Goal: Transaction & Acquisition: Purchase product/service

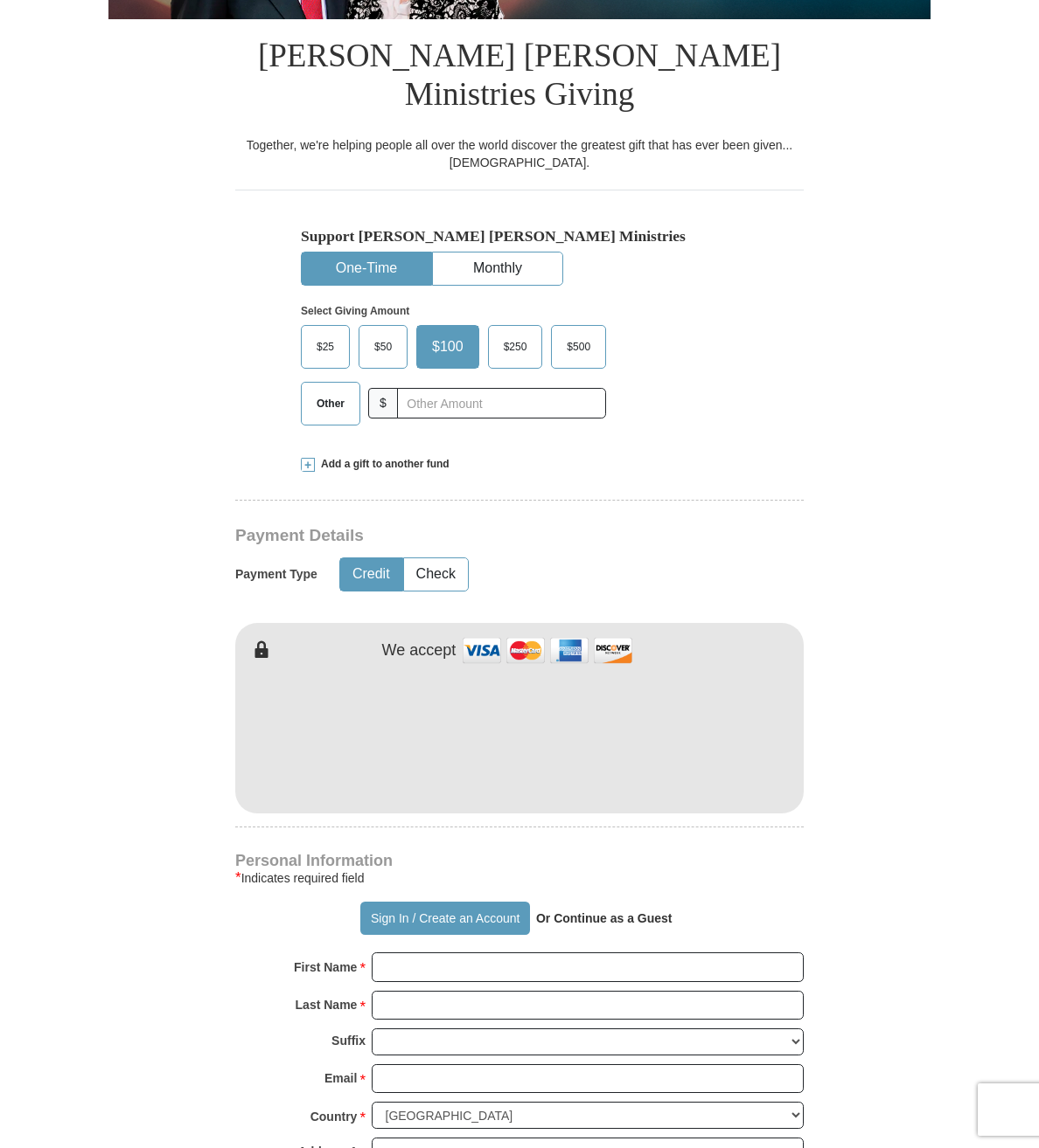
scroll to position [379, 0]
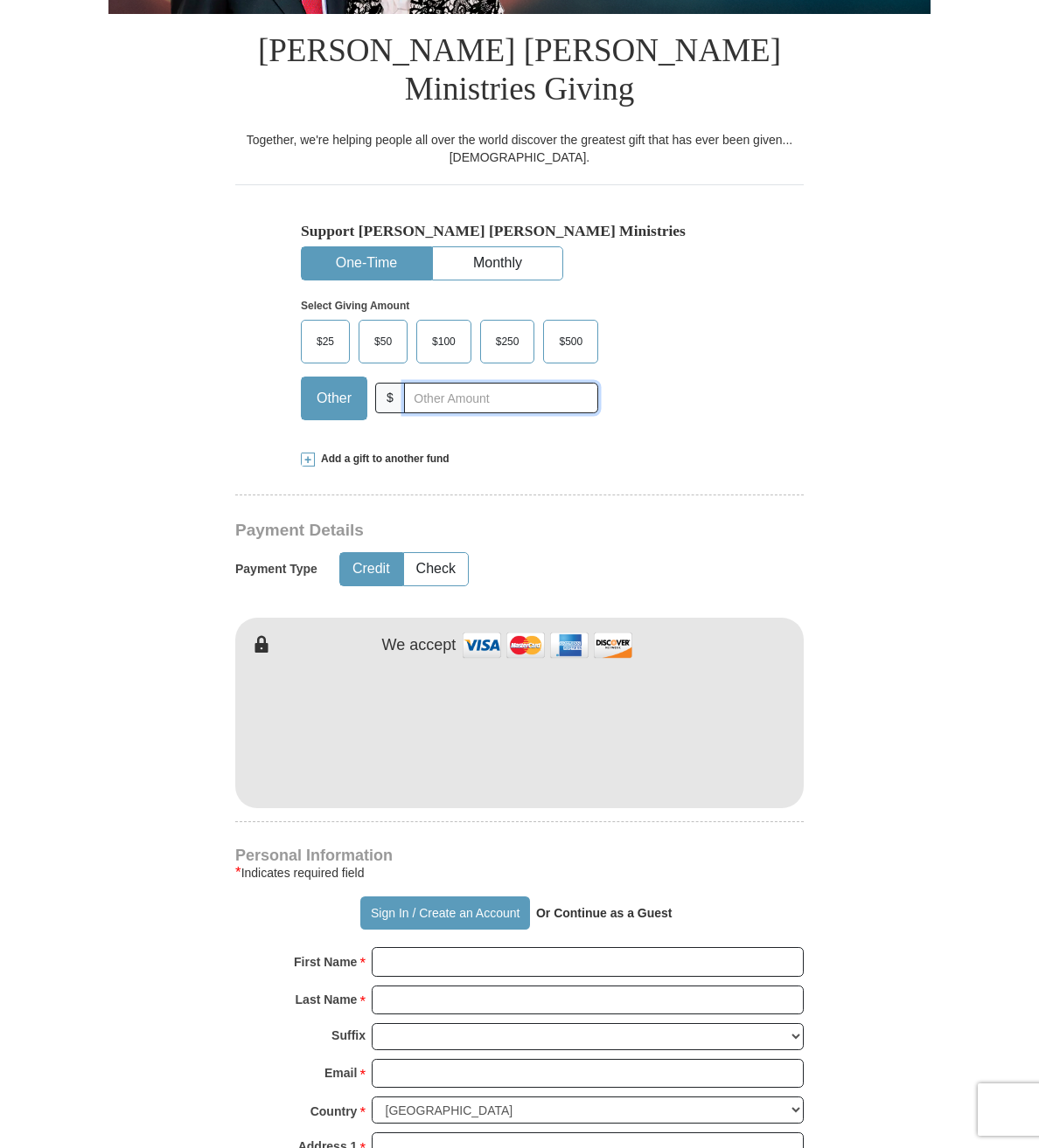
click at [411, 383] on input "text" at bounding box center [501, 398] width 194 height 31
type input "10.00"
click at [306, 453] on span at bounding box center [307, 460] width 14 height 14
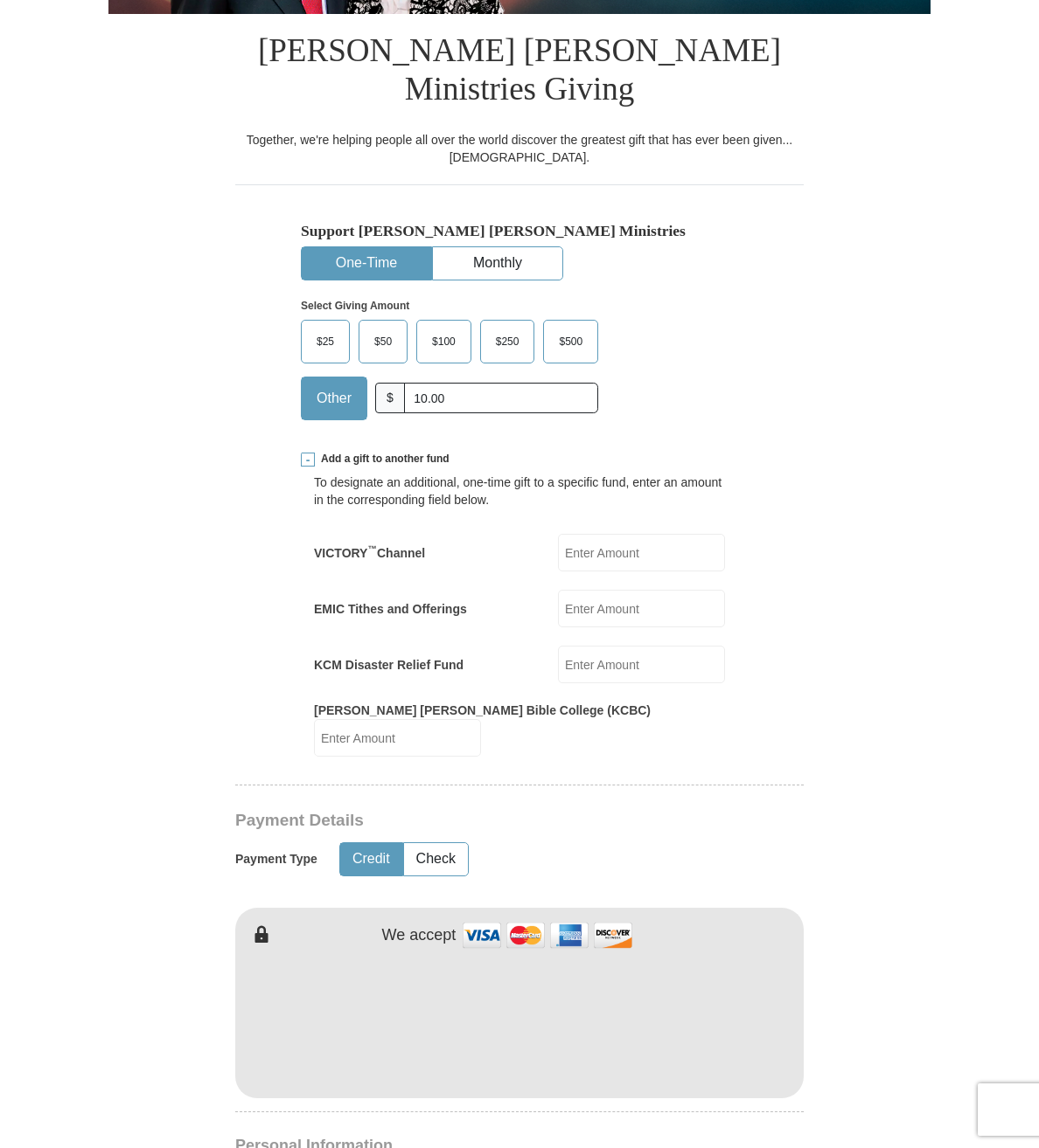
click at [590, 590] on input "EMIC Tithes and Offerings" at bounding box center [641, 609] width 167 height 38
type input "97.00"
click at [481, 719] on input "[PERSON_NAME] [PERSON_NAME] Bible College (KCBC)" at bounding box center [397, 737] width 167 height 38
type input "10.00"
type input "[PERSON_NAME]"
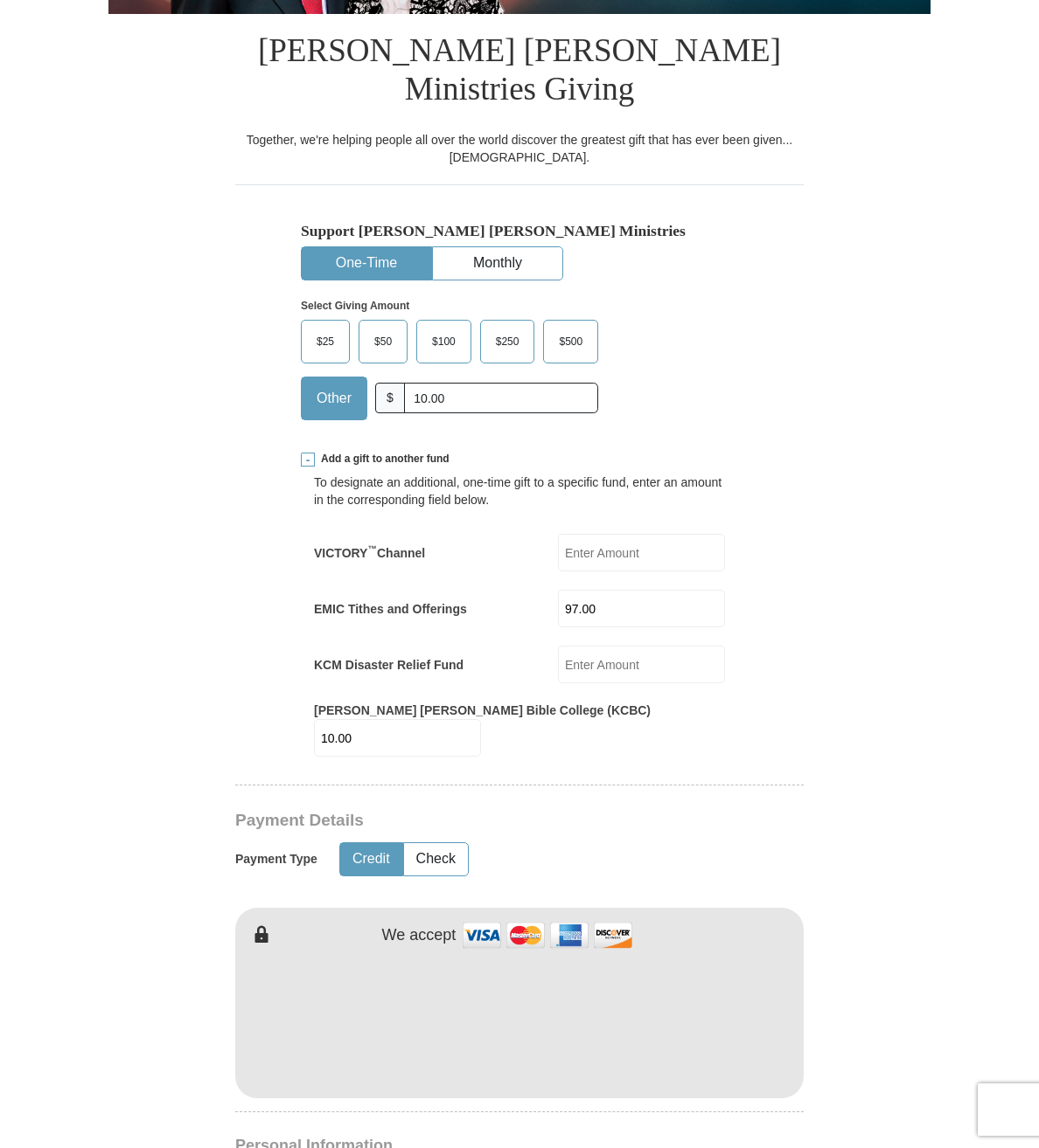
type input "King"
type input "[EMAIL_ADDRESS][DOMAIN_NAME]"
type input "[STREET_ADDRESS]"
type input "Caro"
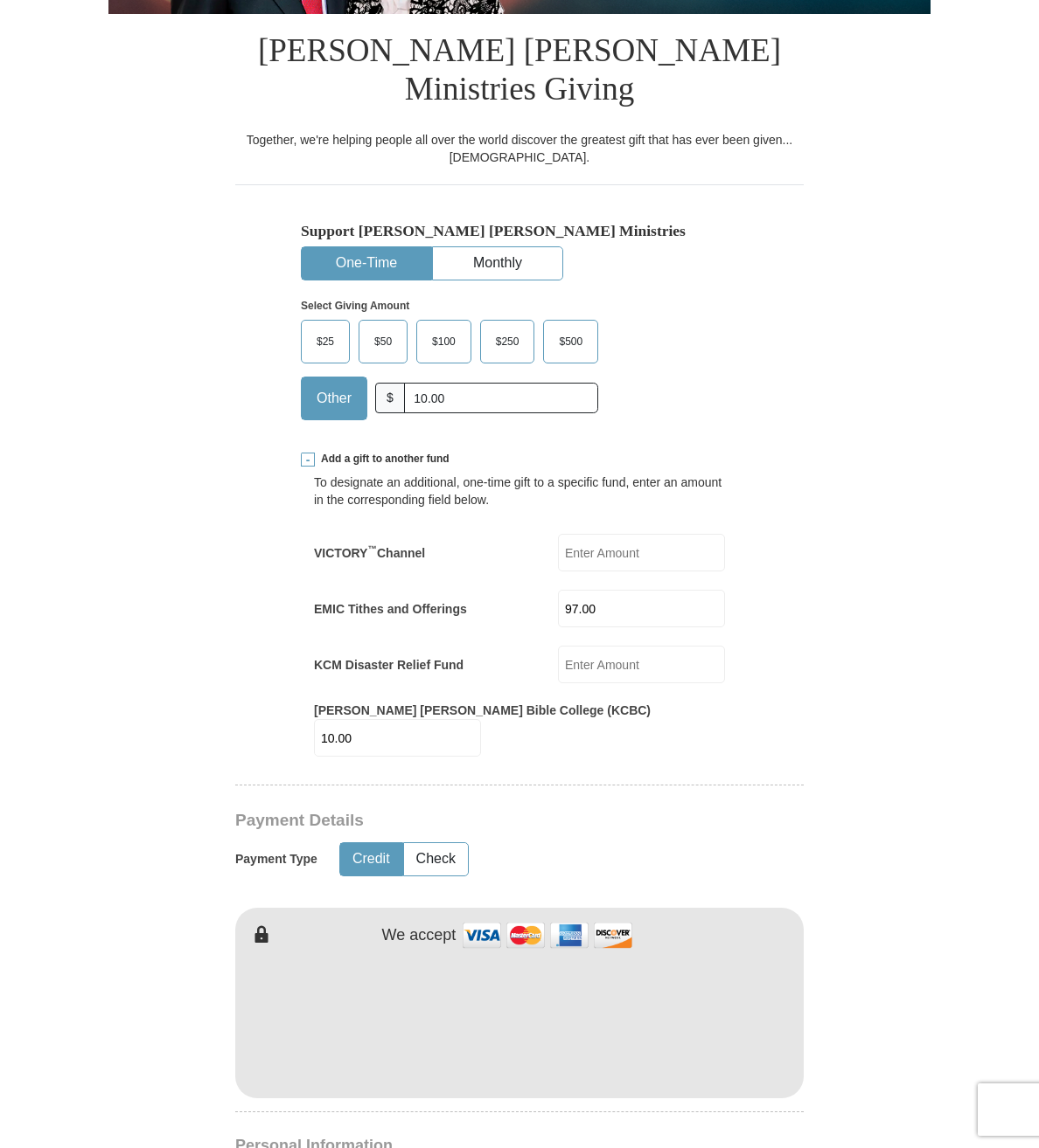
type input "48723"
type input "9896732493"
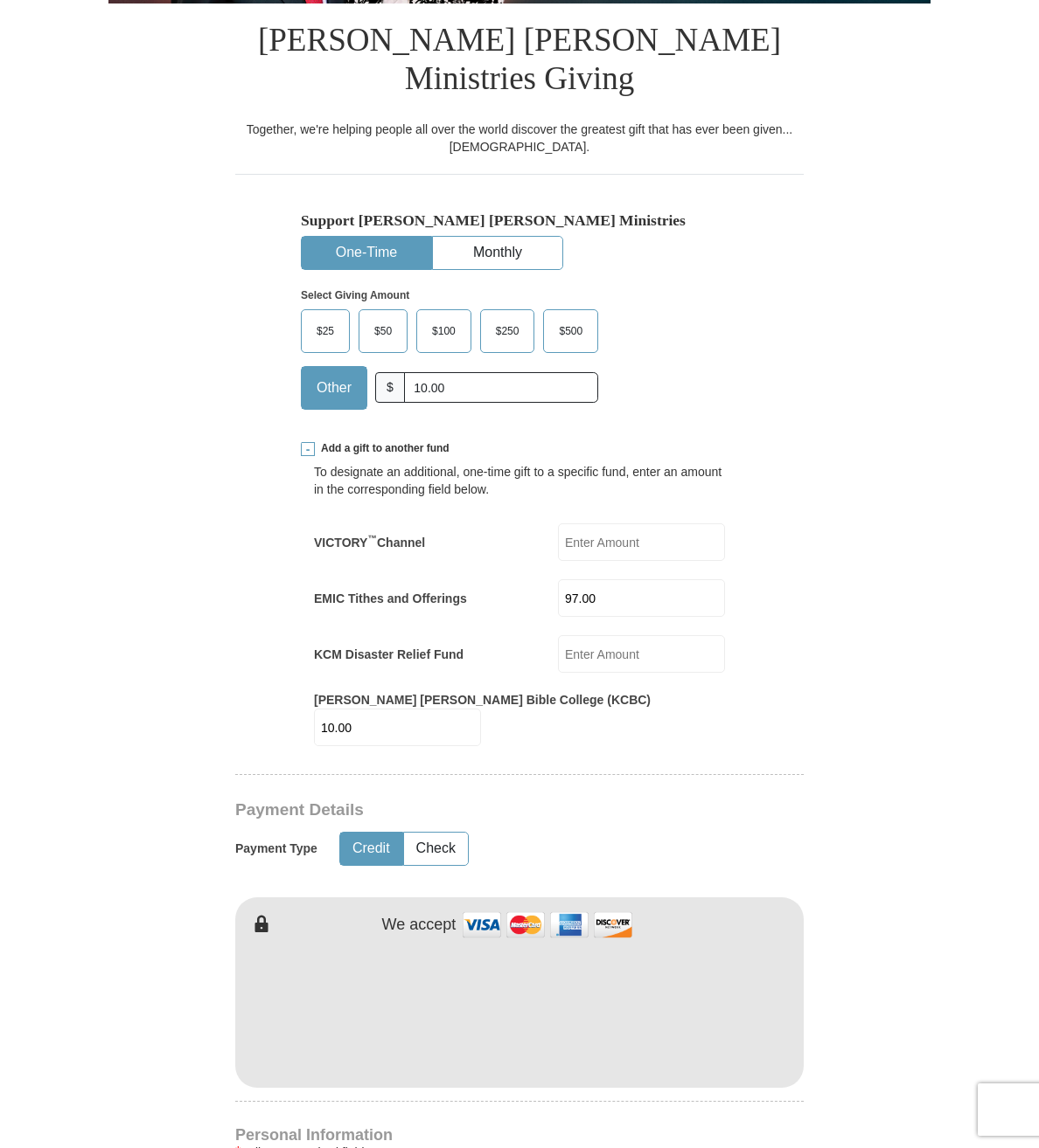
scroll to position [383, 0]
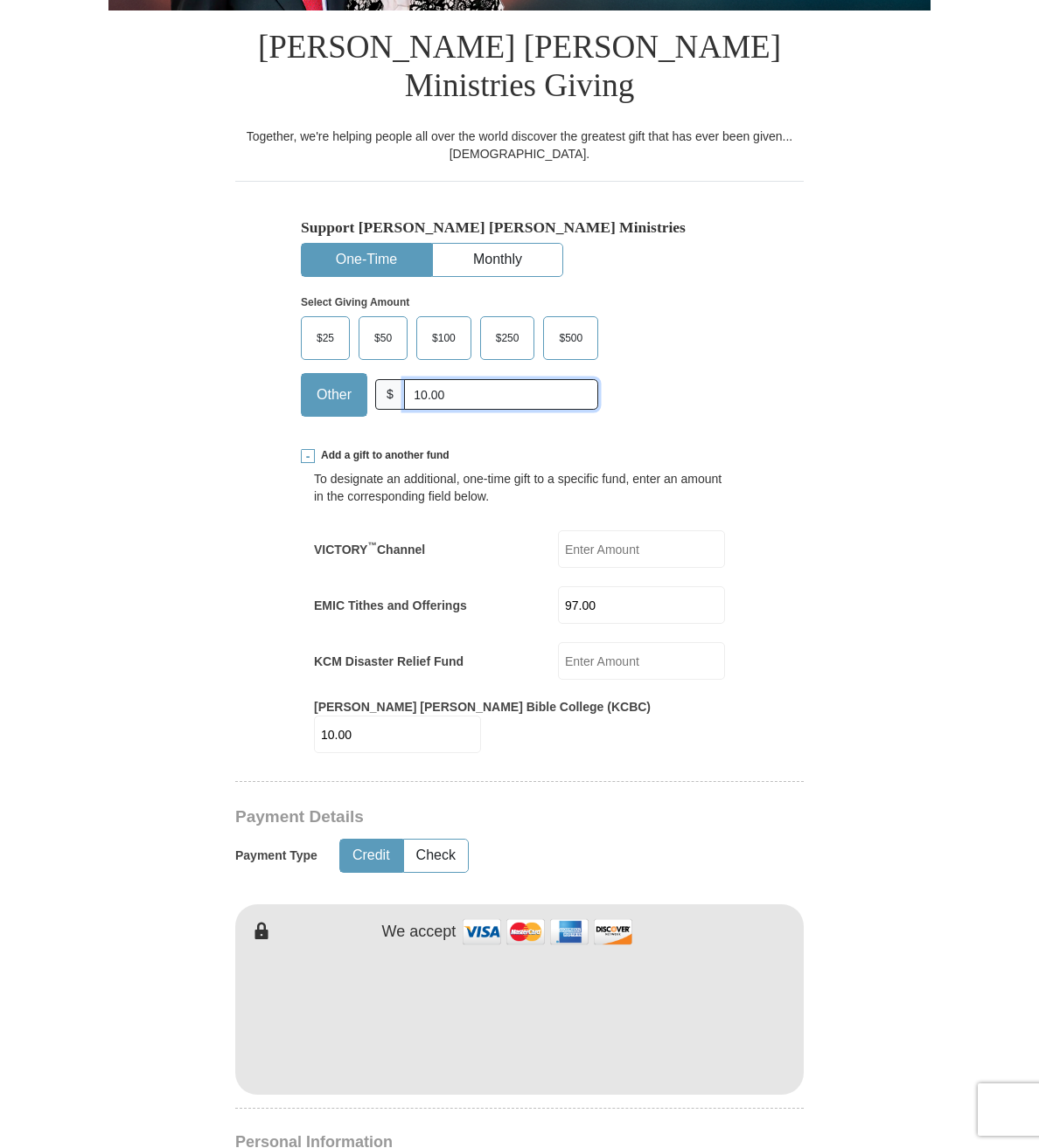
drag, startPoint x: 413, startPoint y: 353, endPoint x: 465, endPoint y: 347, distance: 52.3
click at [465, 379] on input "10.00" at bounding box center [501, 394] width 194 height 31
drag, startPoint x: 416, startPoint y: 351, endPoint x: 405, endPoint y: 352, distance: 11.0
click at [405, 379] on input "23" at bounding box center [501, 394] width 194 height 31
click at [421, 379] on input "23" at bounding box center [501, 394] width 194 height 31
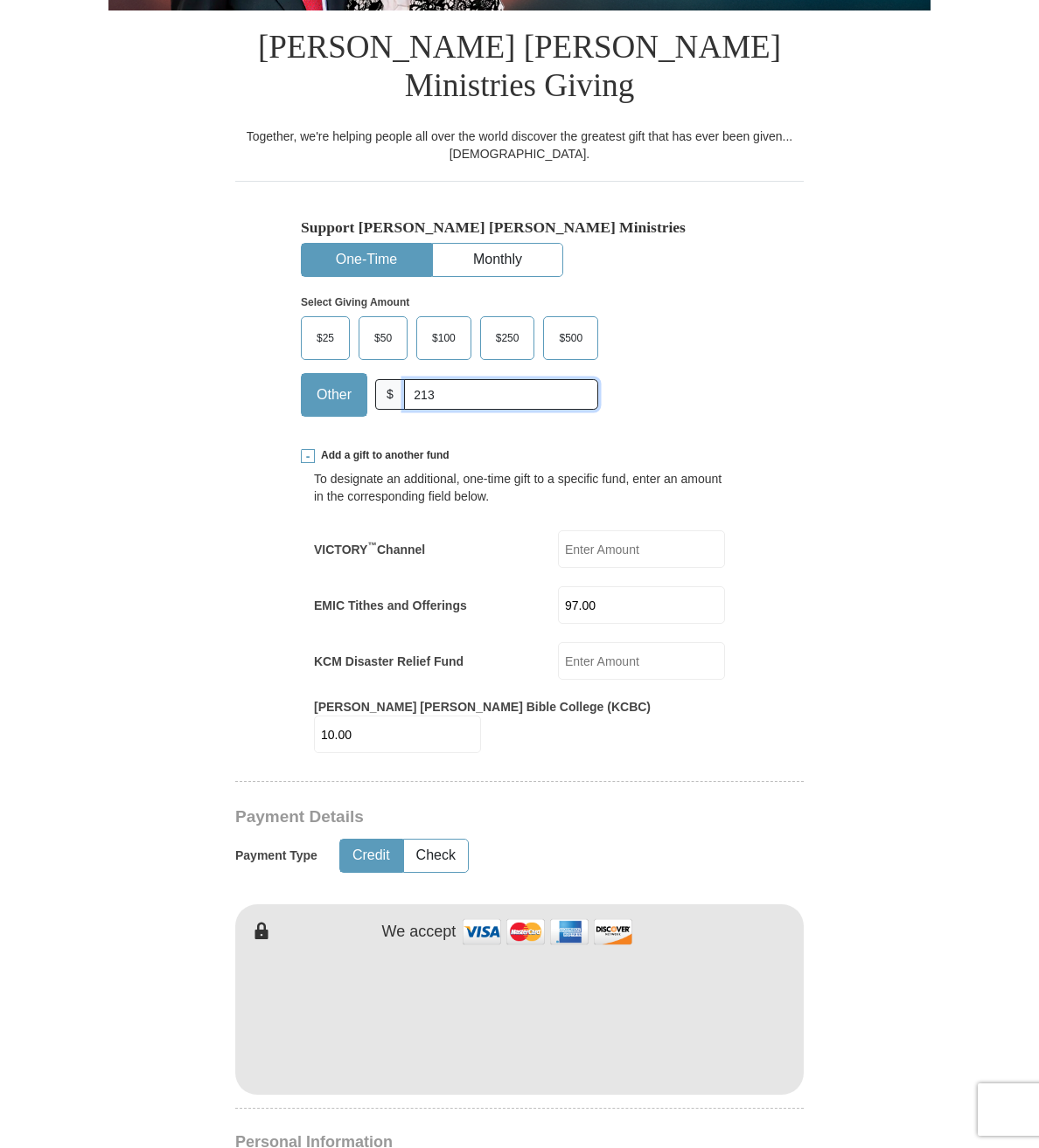
click at [419, 379] on input "213" at bounding box center [501, 394] width 194 height 31
click at [428, 379] on input "13" at bounding box center [501, 394] width 194 height 31
type input "13.00"
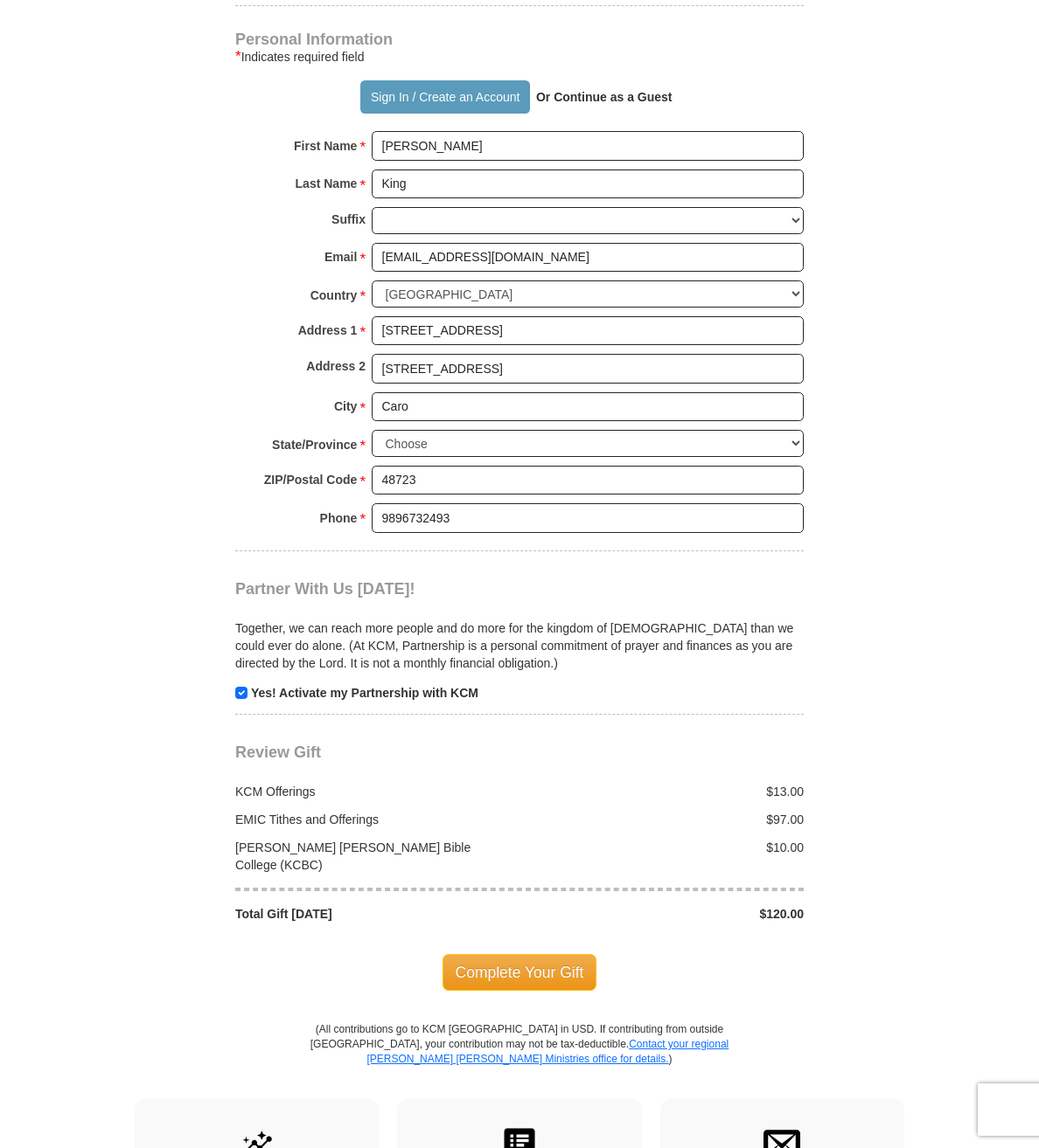
scroll to position [1518, 0]
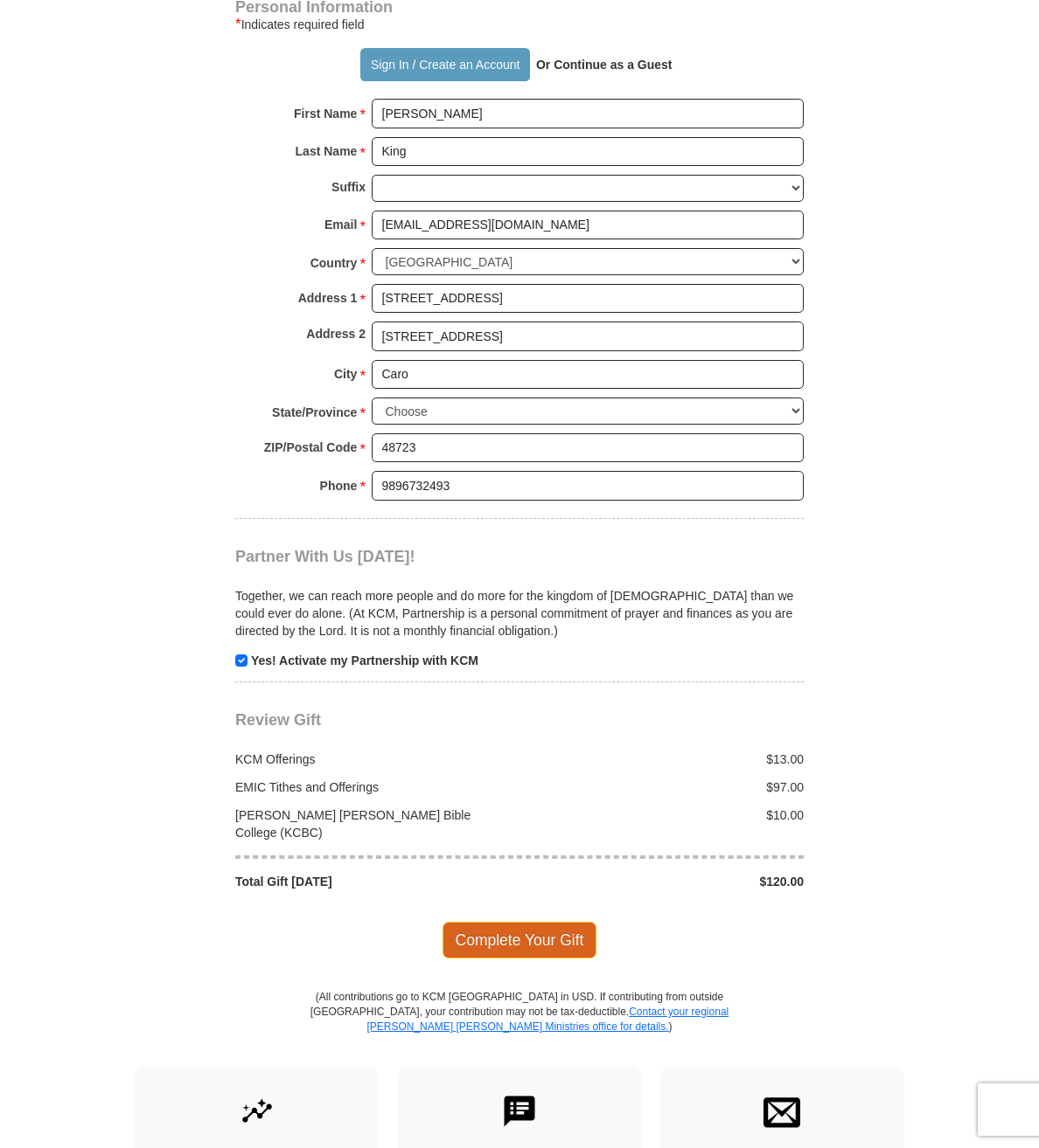
click at [524, 922] on span "Complete Your Gift" at bounding box center [520, 940] width 155 height 37
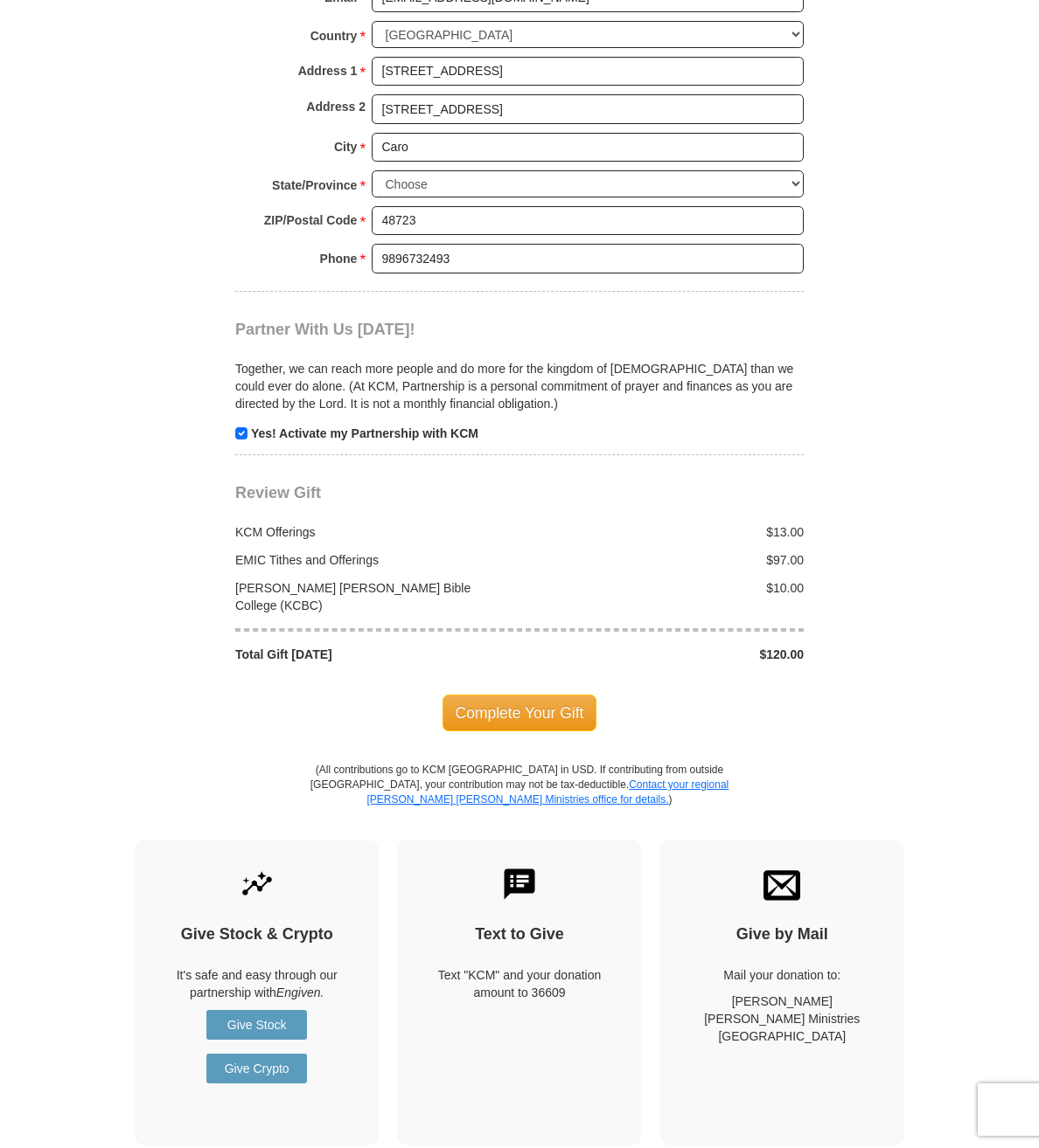
scroll to position [1835, 0]
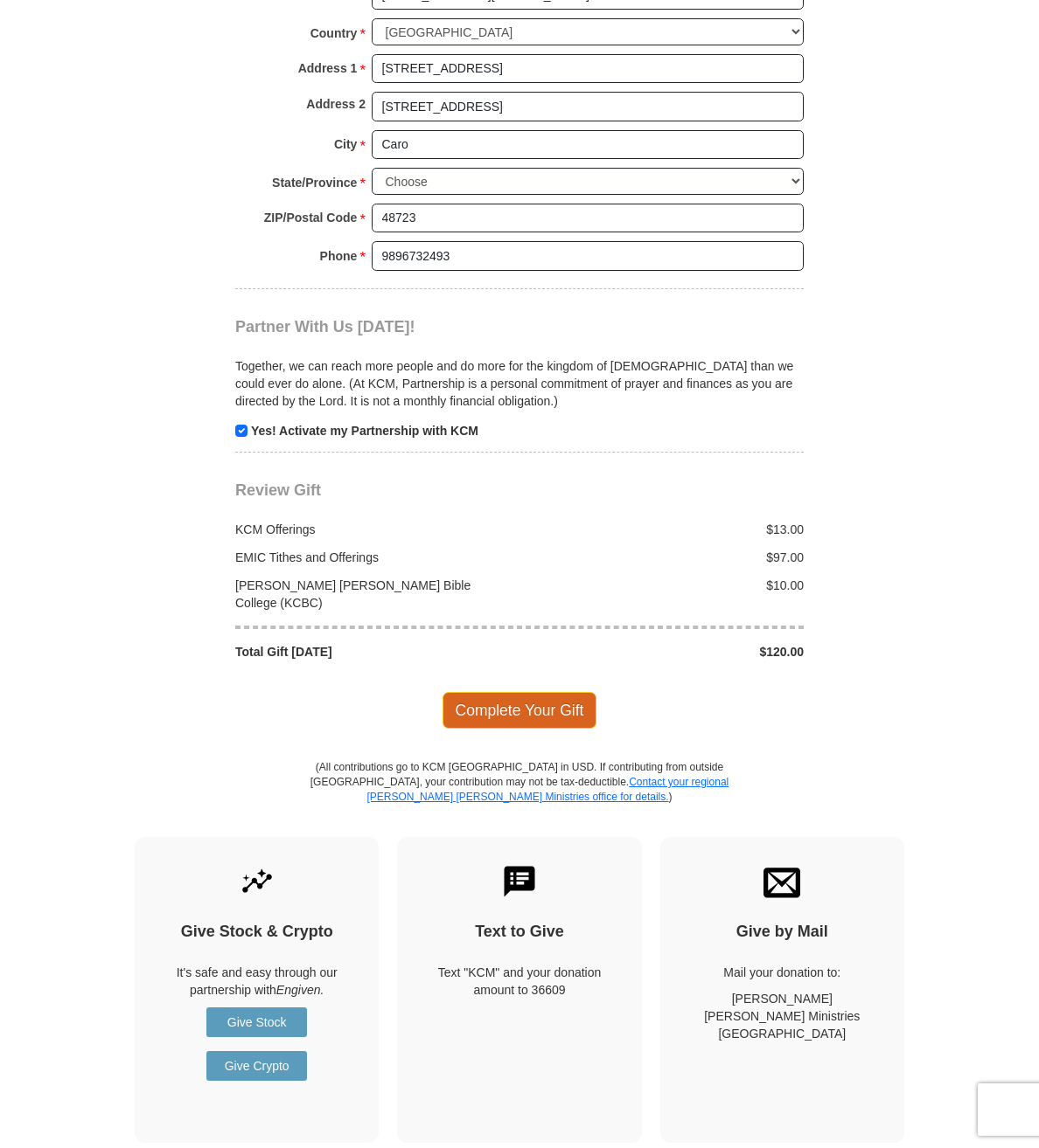
click at [481, 692] on span "Complete Your Gift" at bounding box center [520, 710] width 155 height 37
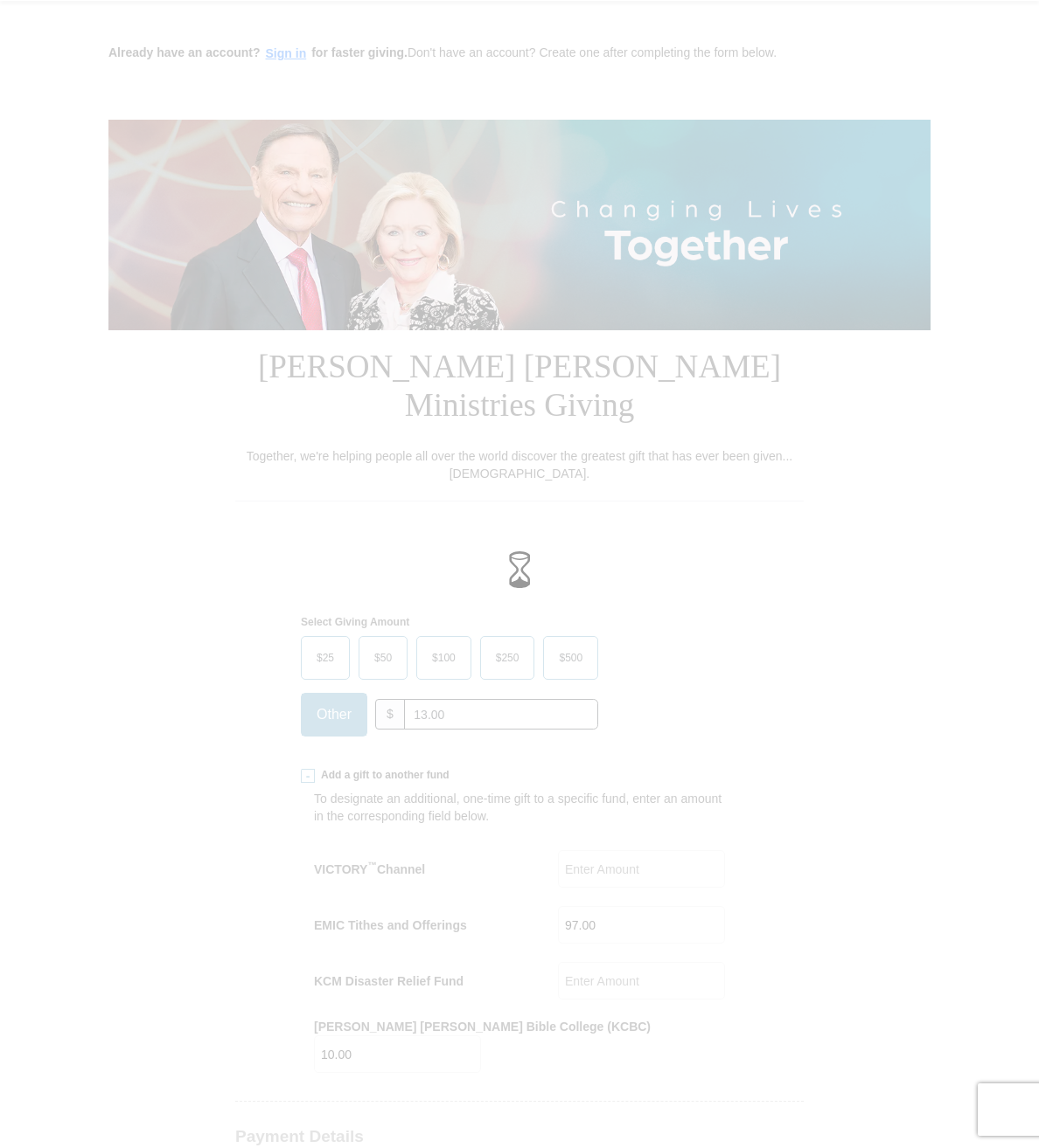
scroll to position [26, 0]
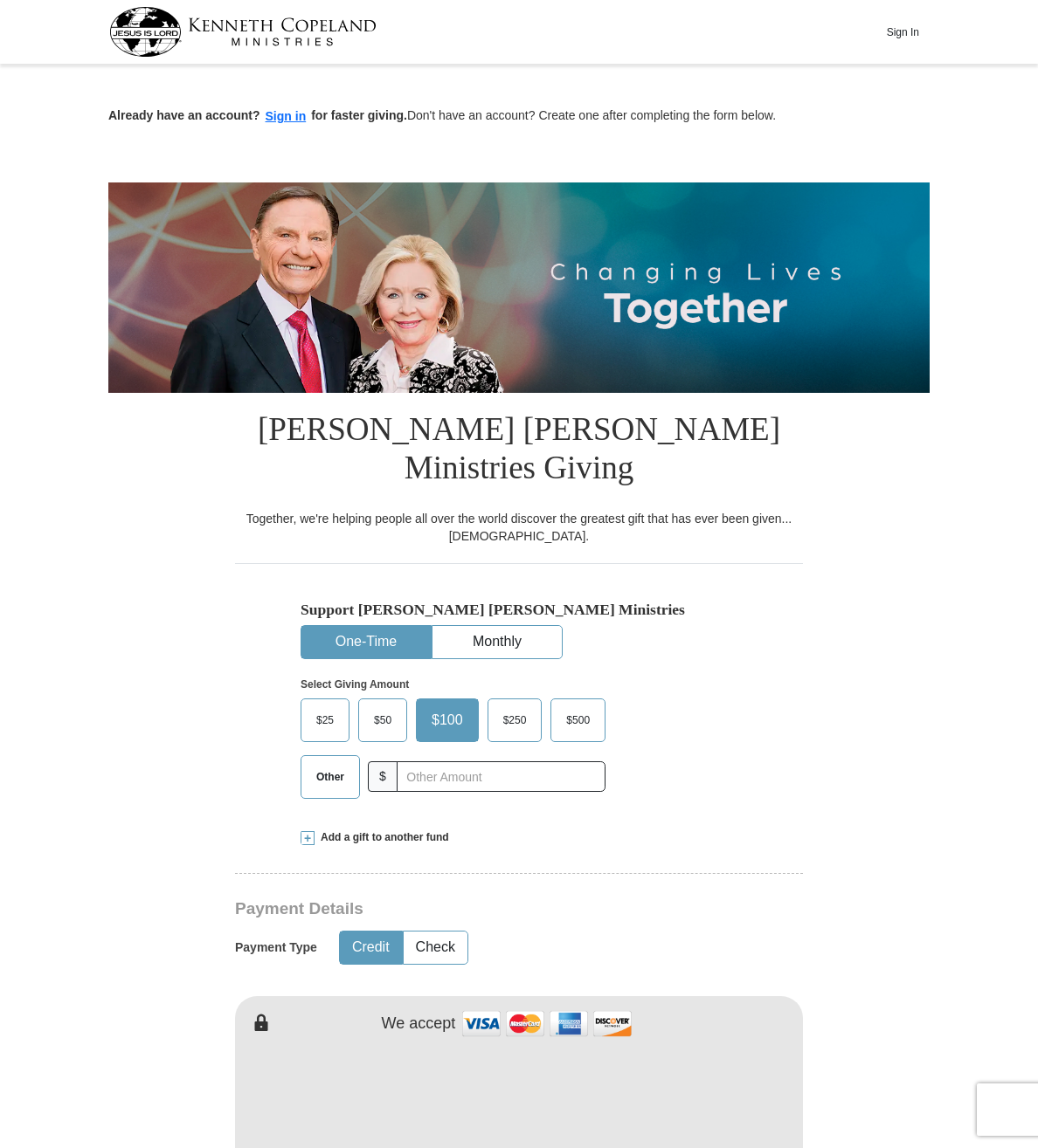
click at [318, 707] on span "$25" at bounding box center [325, 720] width 35 height 26
click at [0, 0] on input "$25" at bounding box center [0, 0] width 0 height 0
click at [405, 761] on input "text" at bounding box center [501, 776] width 194 height 31
type input "13.00"
type input "97.00"
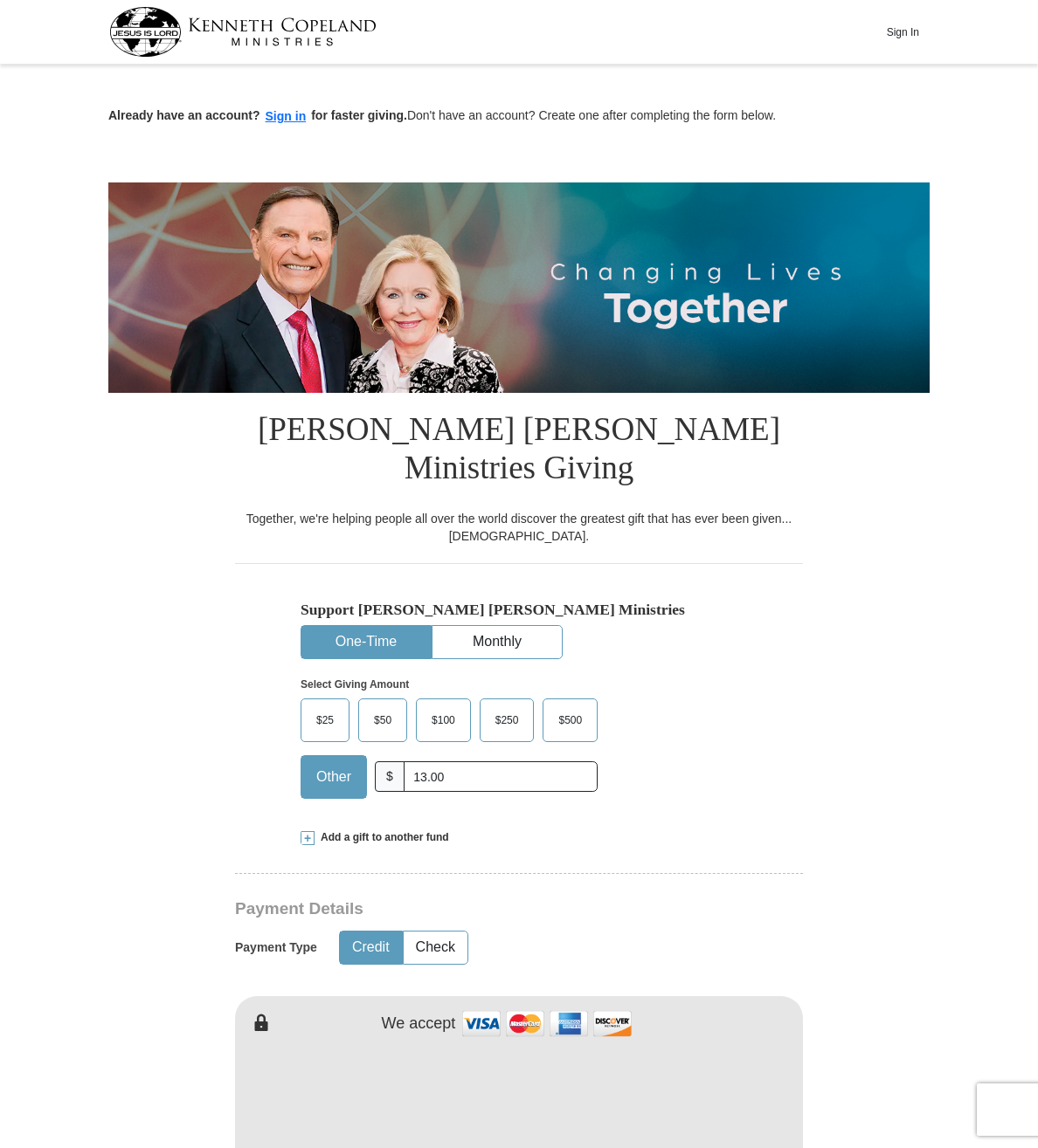
type input "10.00"
type input "[PERSON_NAME]"
type input "King"
type input "[EMAIL_ADDRESS][DOMAIN_NAME]"
type input "[STREET_ADDRESS]"
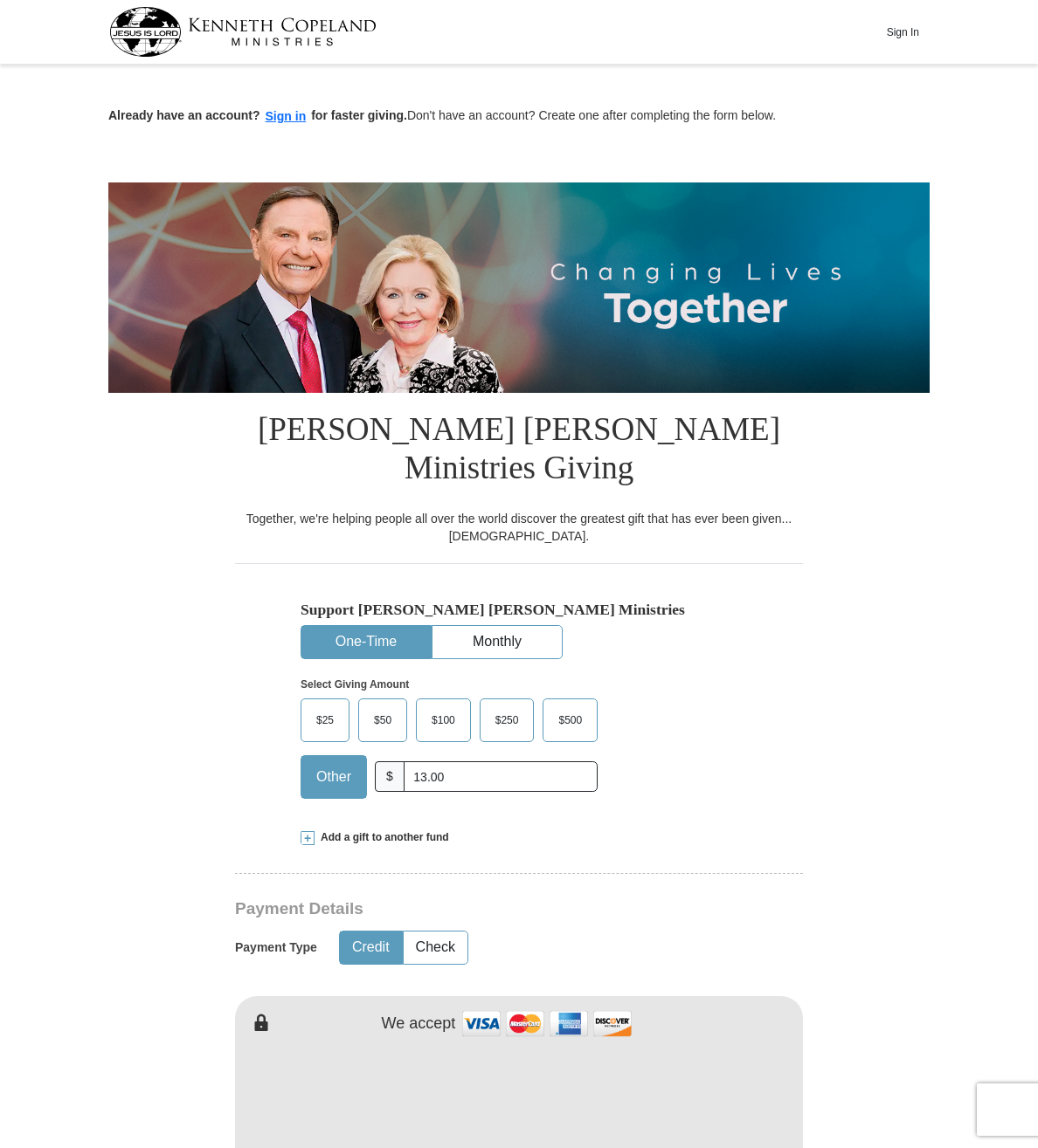
type input "[STREET_ADDRESS]"
type input "Caro"
type input "48723"
type input "9896732493"
click at [306, 831] on span at bounding box center [307, 838] width 14 height 14
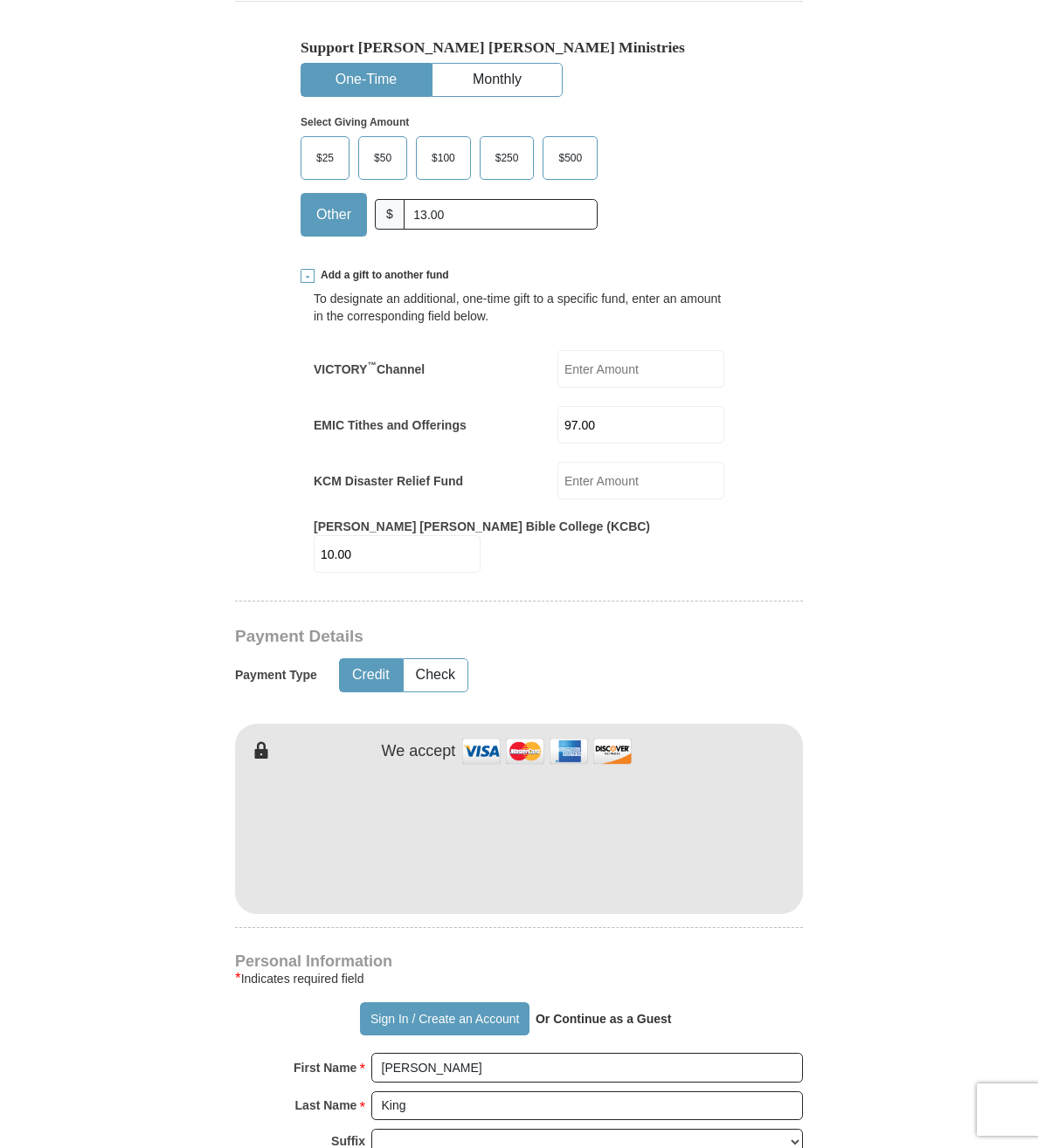
scroll to position [571, 0]
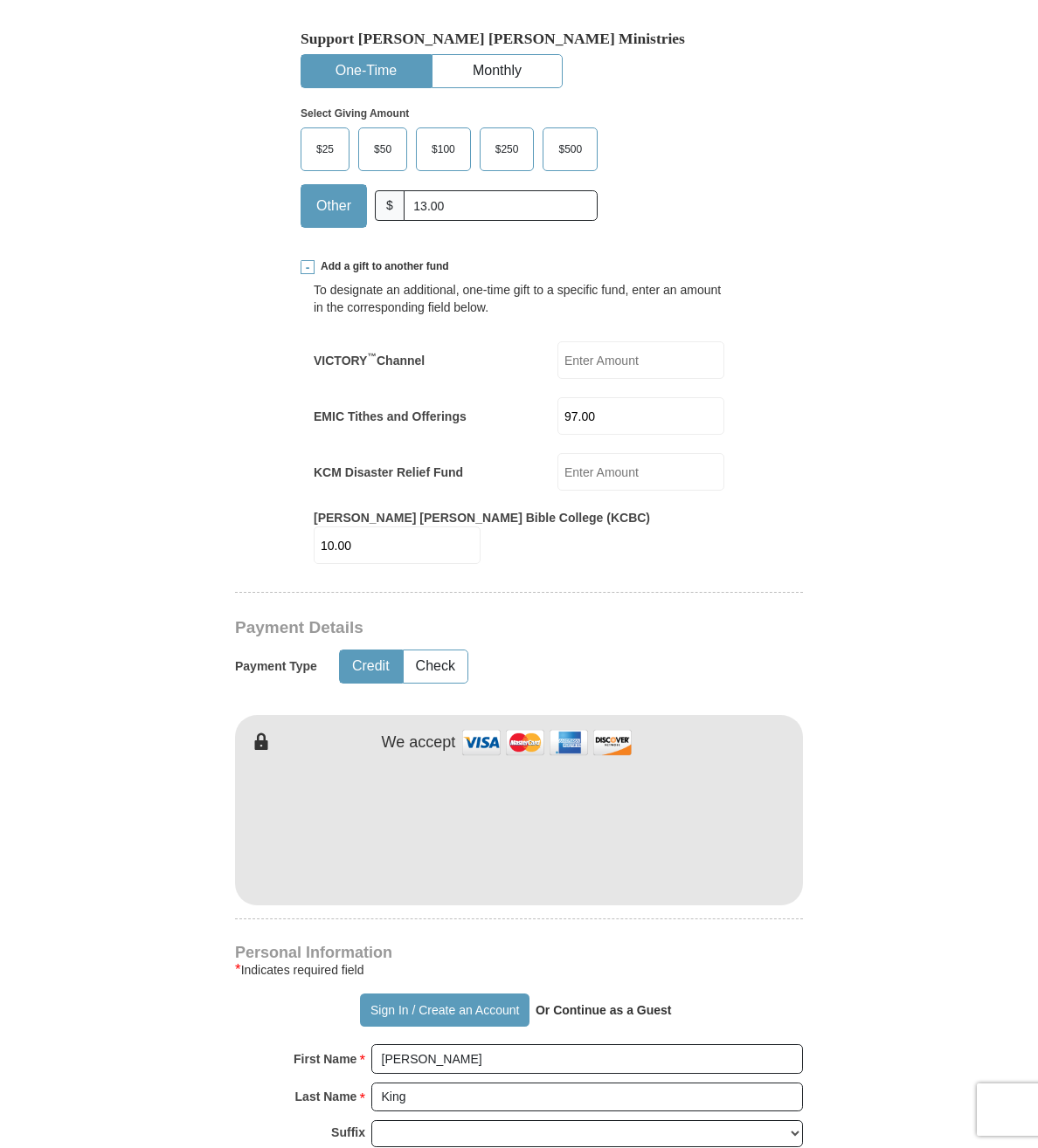
click at [376, 651] on button "Credit" at bounding box center [370, 667] width 62 height 32
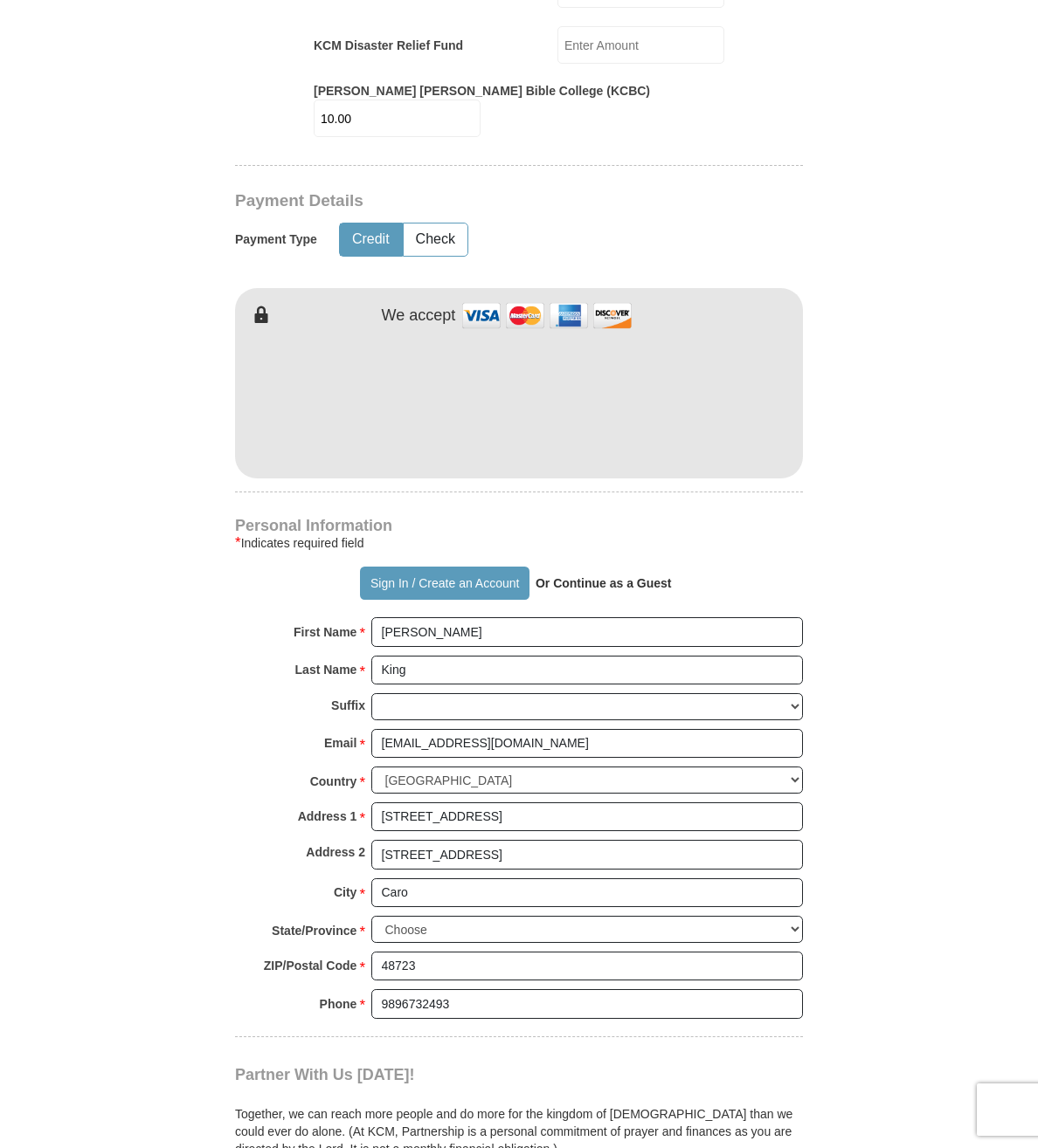
scroll to position [1002, 0]
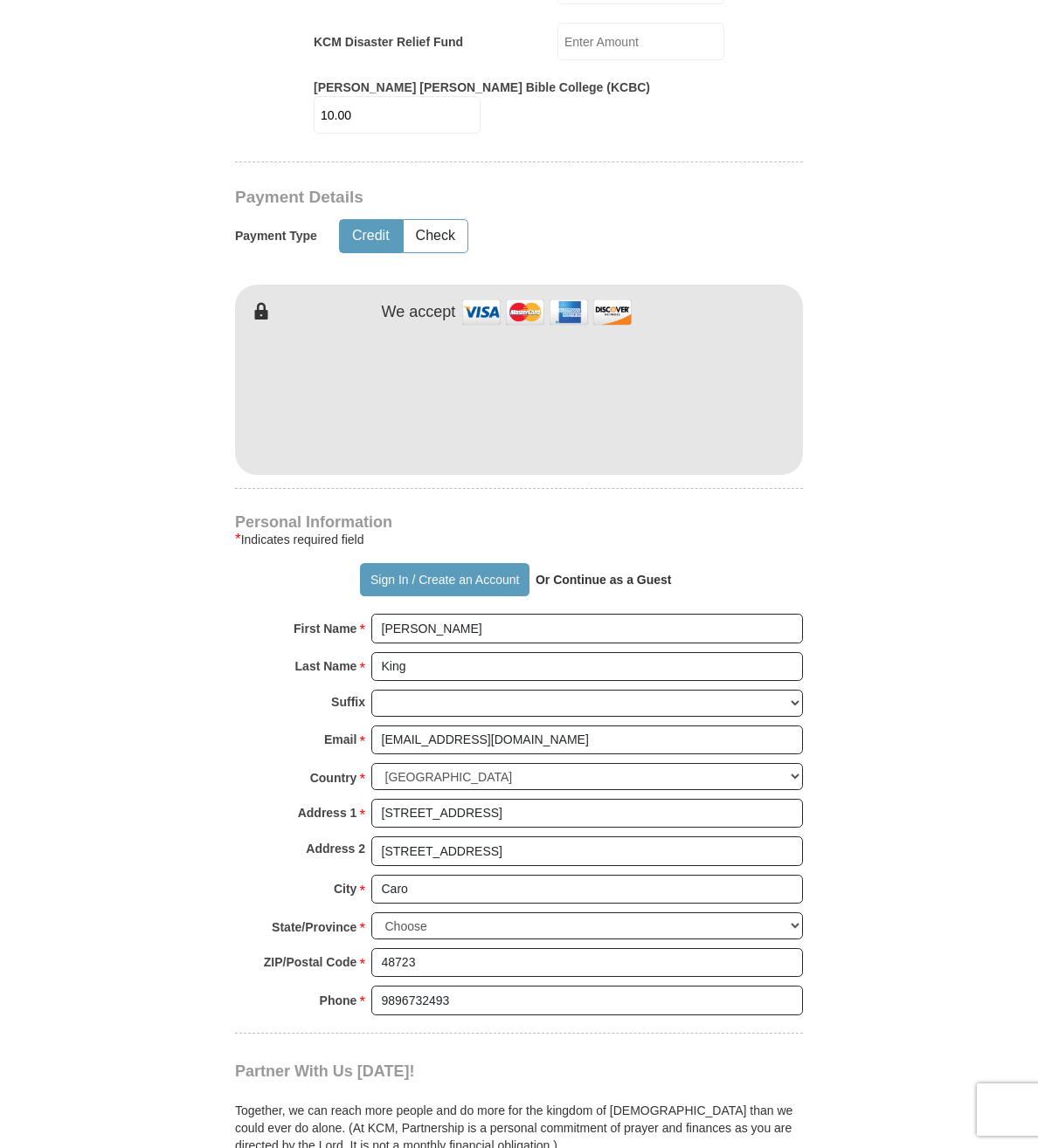
click at [635, 573] on strong "Or Continue as a Guest" at bounding box center [604, 580] width 137 height 14
click at [547, 565] on p "Or Continue as a Guest" at bounding box center [604, 580] width 149 height 30
click at [559, 573] on strong "Or Continue as a Guest" at bounding box center [604, 580] width 137 height 14
click at [621, 565] on p "Or Continue as a Guest" at bounding box center [604, 580] width 149 height 30
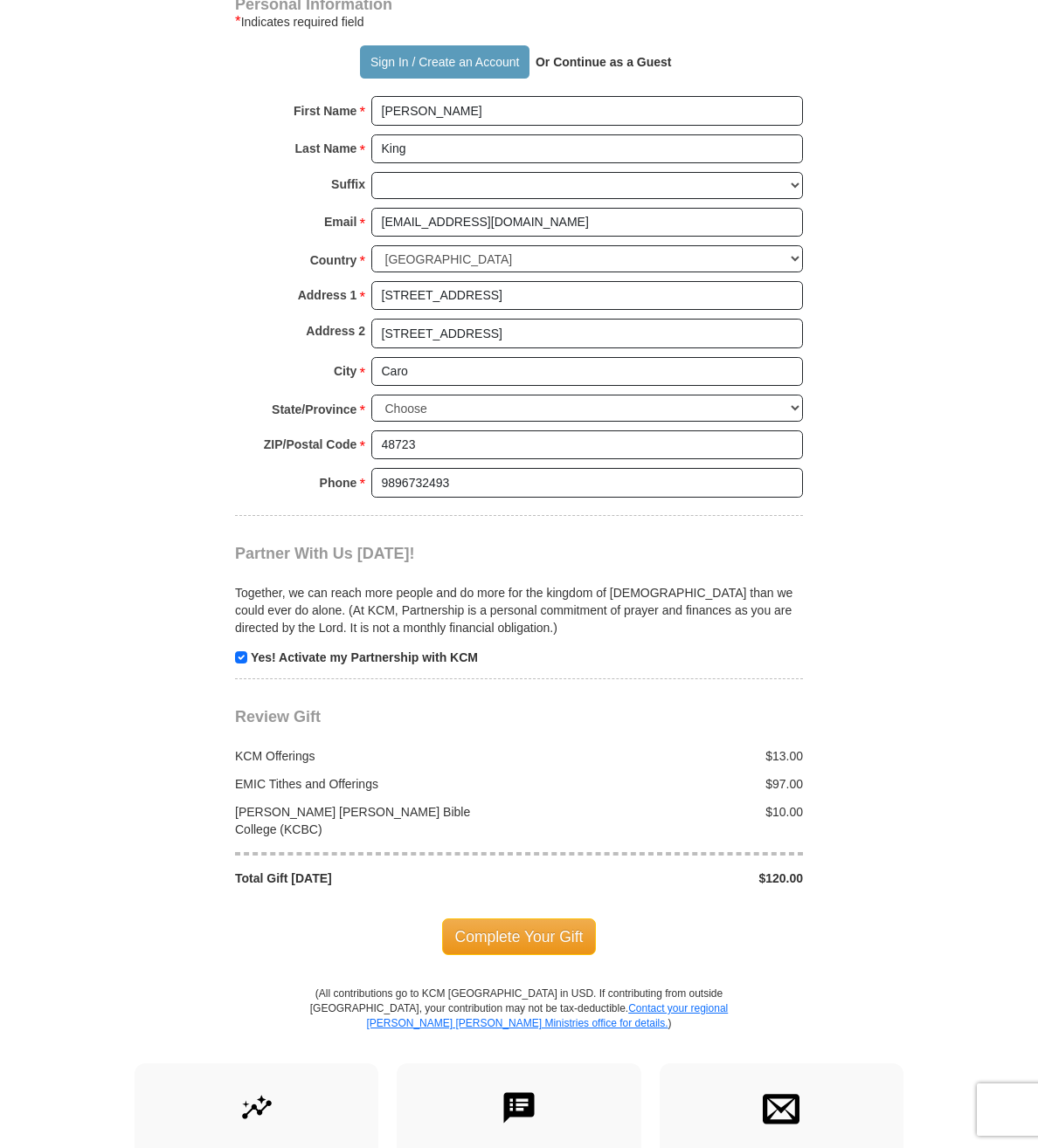
scroll to position [1525, 0]
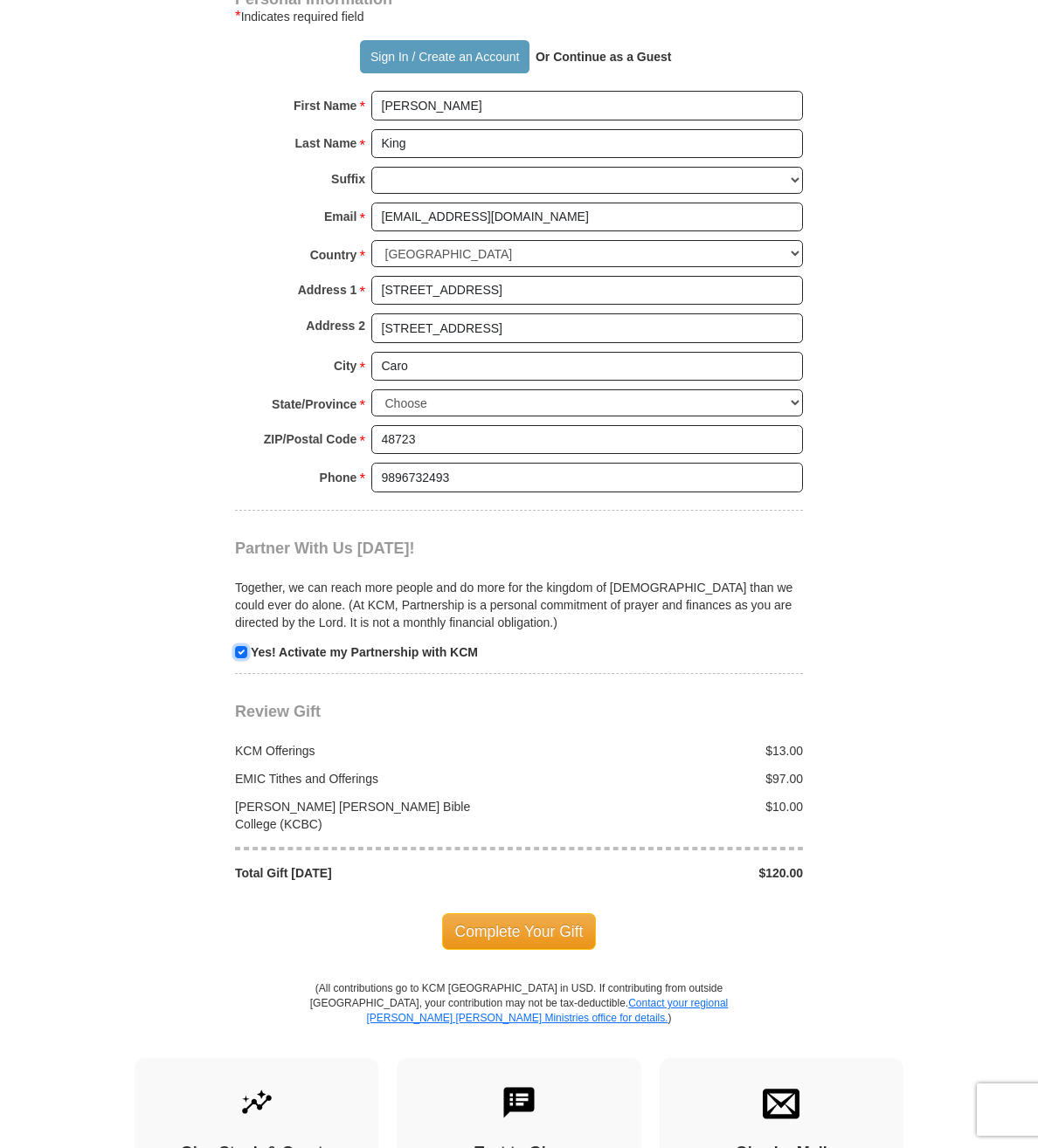
drag, startPoint x: 240, startPoint y: 581, endPoint x: 248, endPoint y: 592, distance: 13.6
click at [243, 647] on input "checkbox" at bounding box center [241, 653] width 12 height 12
checkbox input "false"
click at [547, 914] on span "Complete Your Gift" at bounding box center [519, 932] width 155 height 37
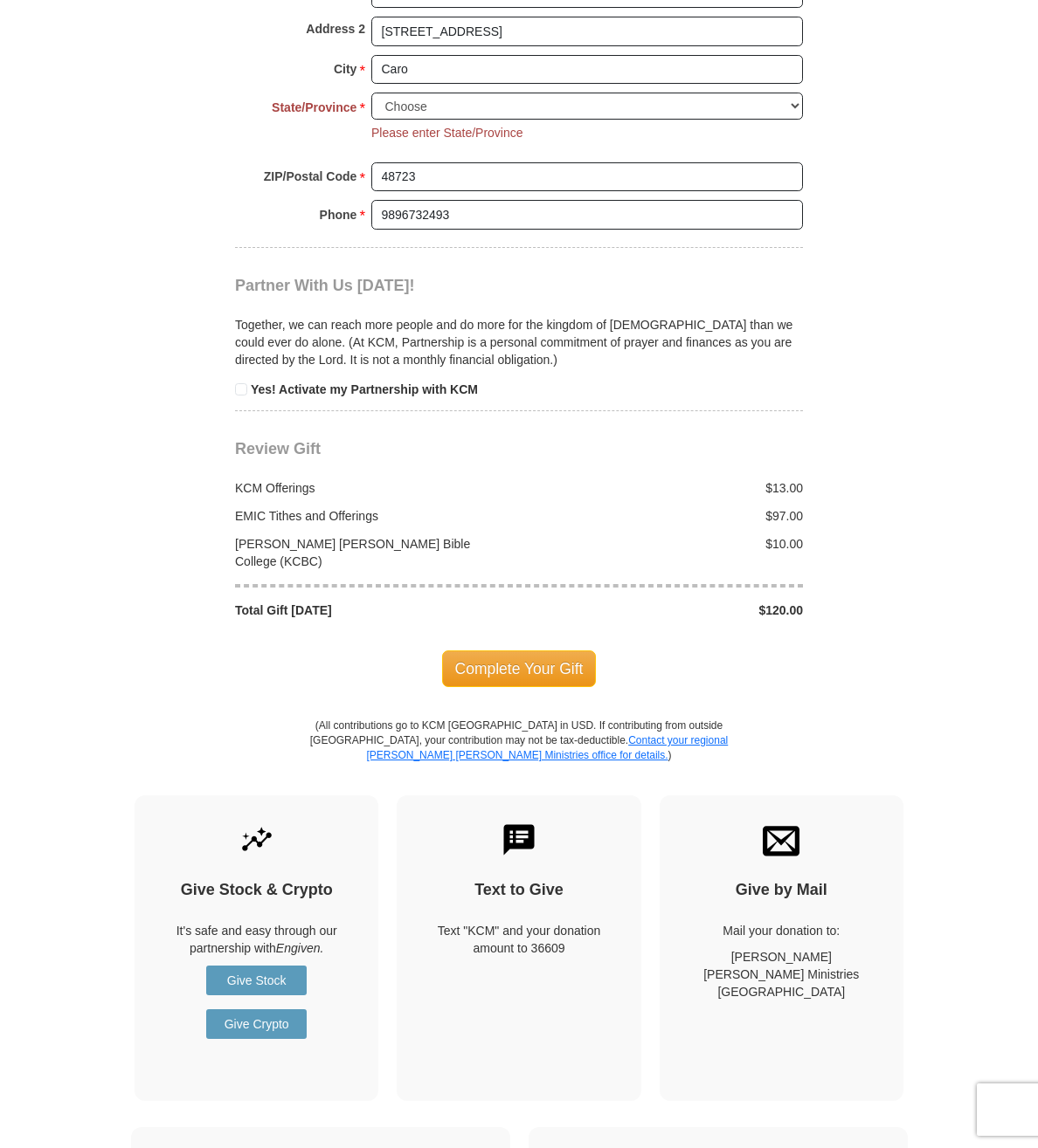
scroll to position [1829, 0]
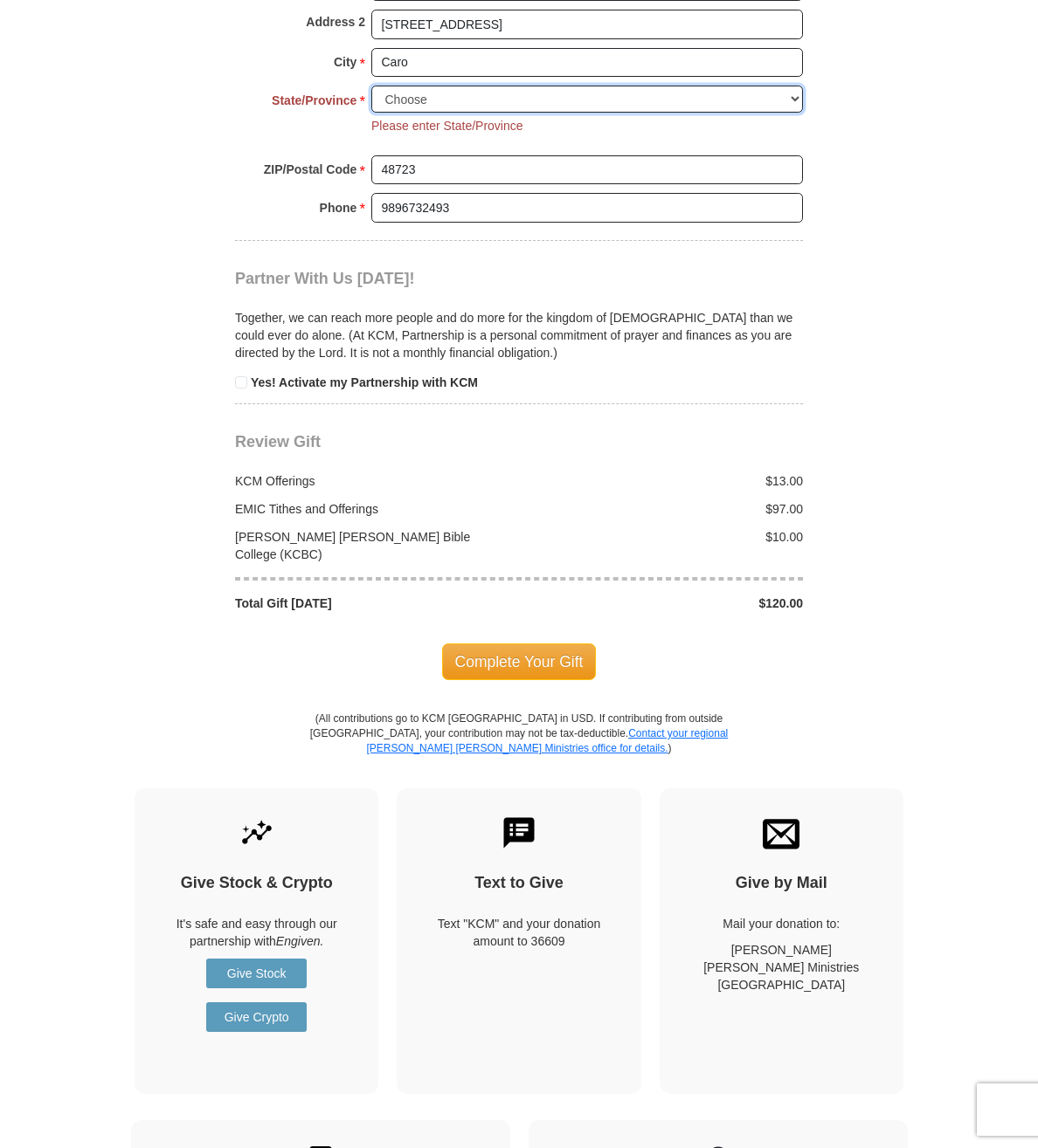
click at [797, 86] on select "Choose Alabama Alaska American Samoa Arizona Arkansas Armed Forces Americas Arm…" at bounding box center [586, 99] width 431 height 27
select select "MI"
click at [371, 86] on select "Choose Alabama Alaska American Samoa Arizona Arkansas Armed Forces Americas Arm…" at bounding box center [586, 99] width 431 height 27
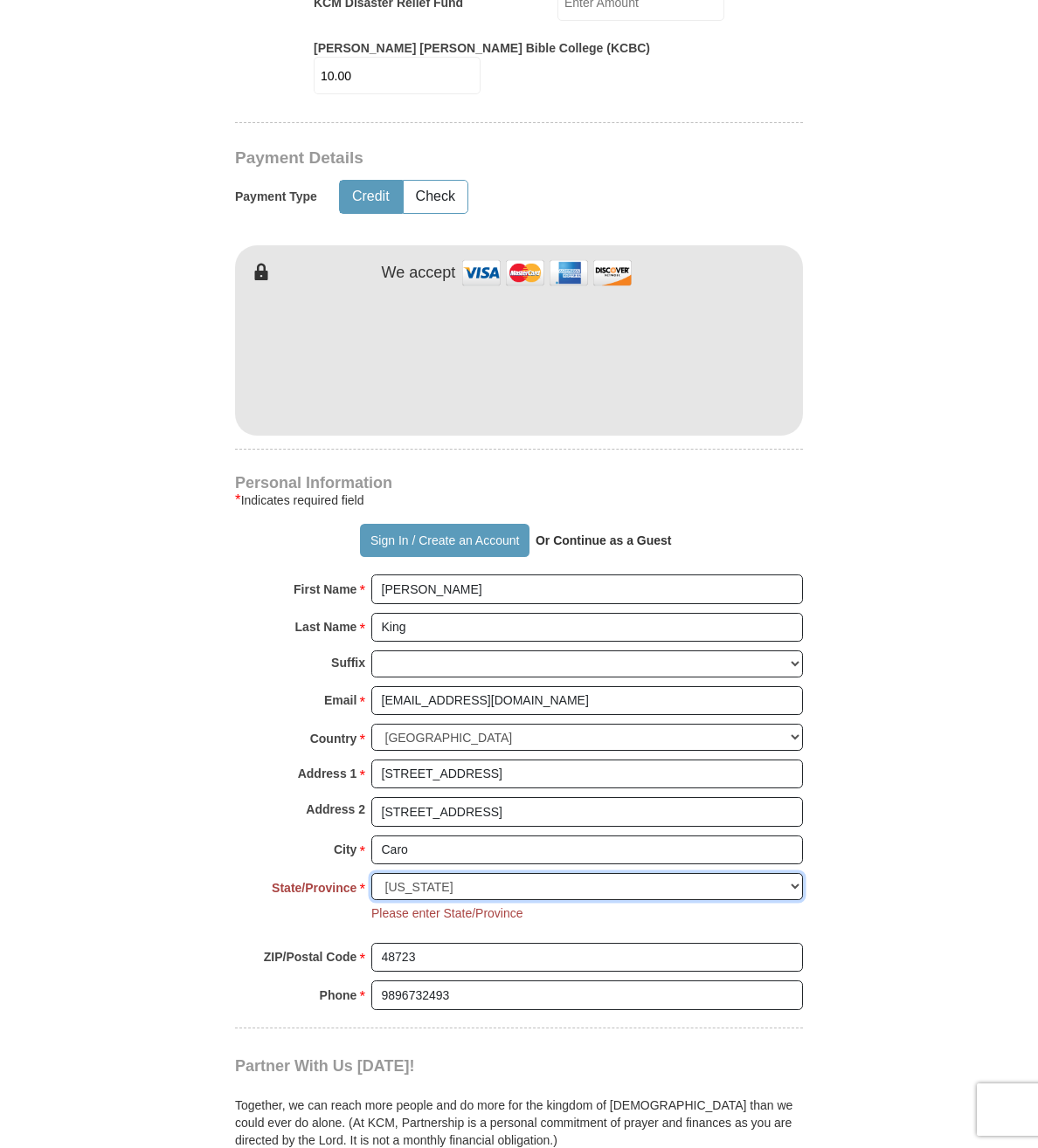
scroll to position [1037, 0]
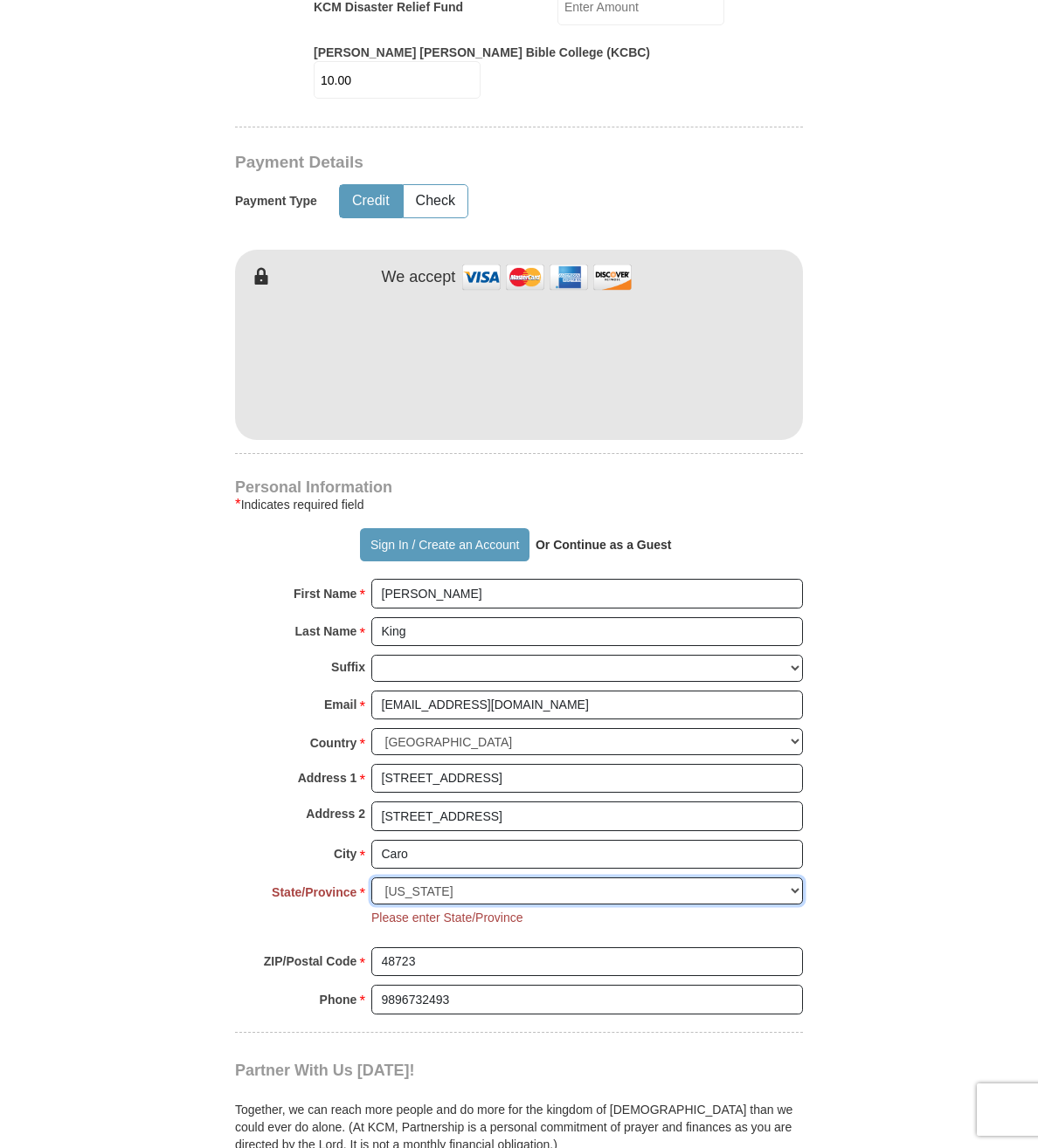
click at [795, 878] on select "Choose Alabama Alaska American Samoa Arizona Arkansas Armed Forces Americas Arm…" at bounding box center [586, 891] width 431 height 27
click at [371, 878] on select "Choose Alabama Alaska American Samoa Arizona Arkansas Armed Forces Americas Arm…" at bounding box center [586, 891] width 431 height 27
click at [828, 847] on form "Already have an account? Sign in for faster giving. Don't have an account? Crea…" at bounding box center [519, 306] width 821 height 2547
click at [385, 878] on select "Choose Alabama Alaska American Samoa Arizona Arkansas Armed Forces Americas Arm…" at bounding box center [586, 891] width 431 height 27
click at [371, 878] on select "Choose Alabama Alaska American Samoa Arizona Arkansas Armed Forces Americas Arm…" at bounding box center [586, 891] width 431 height 27
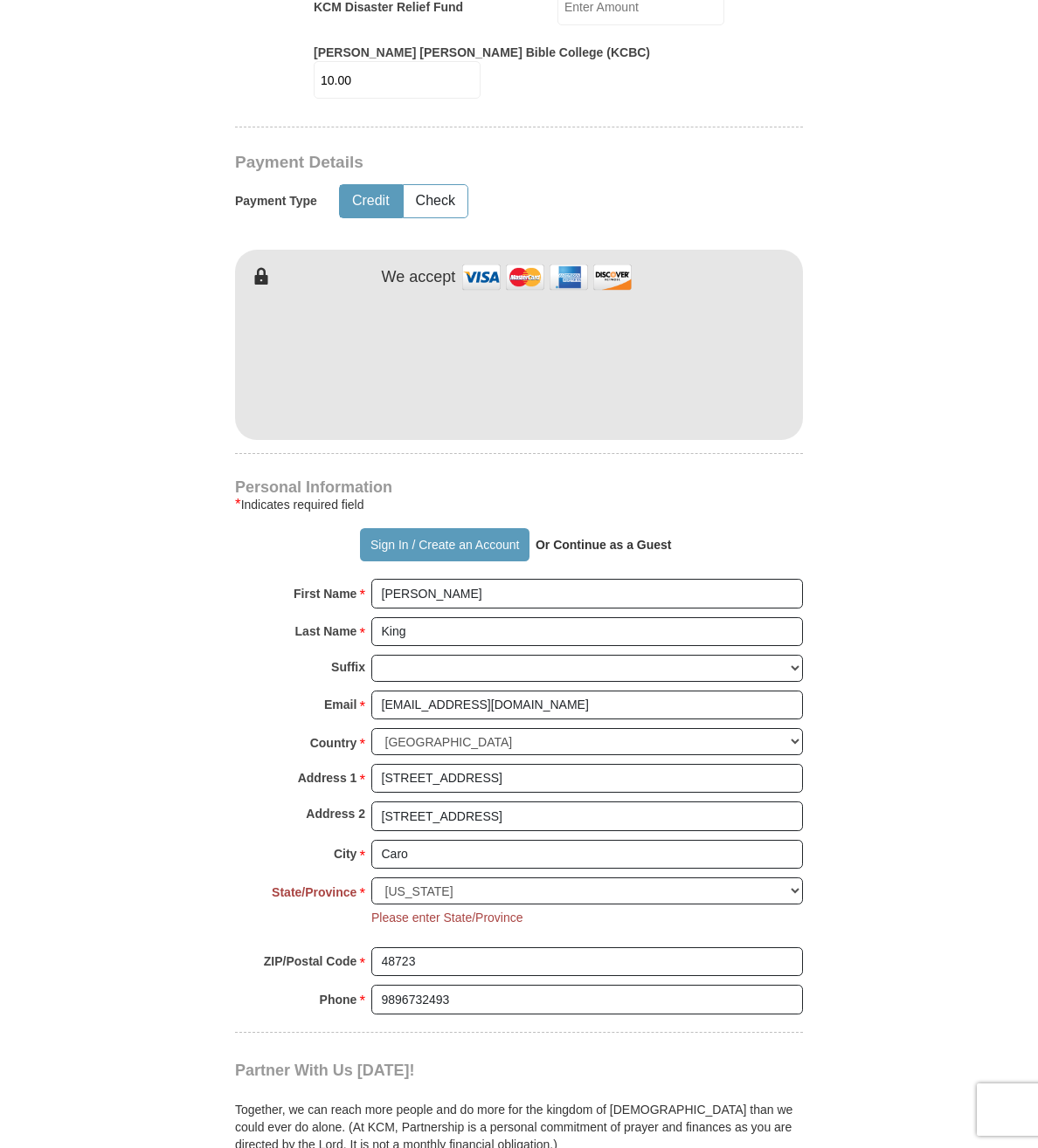
click at [840, 757] on form "Already have an account? Sign in for faster giving. Don't have an account? Crea…" at bounding box center [519, 306] width 821 height 2547
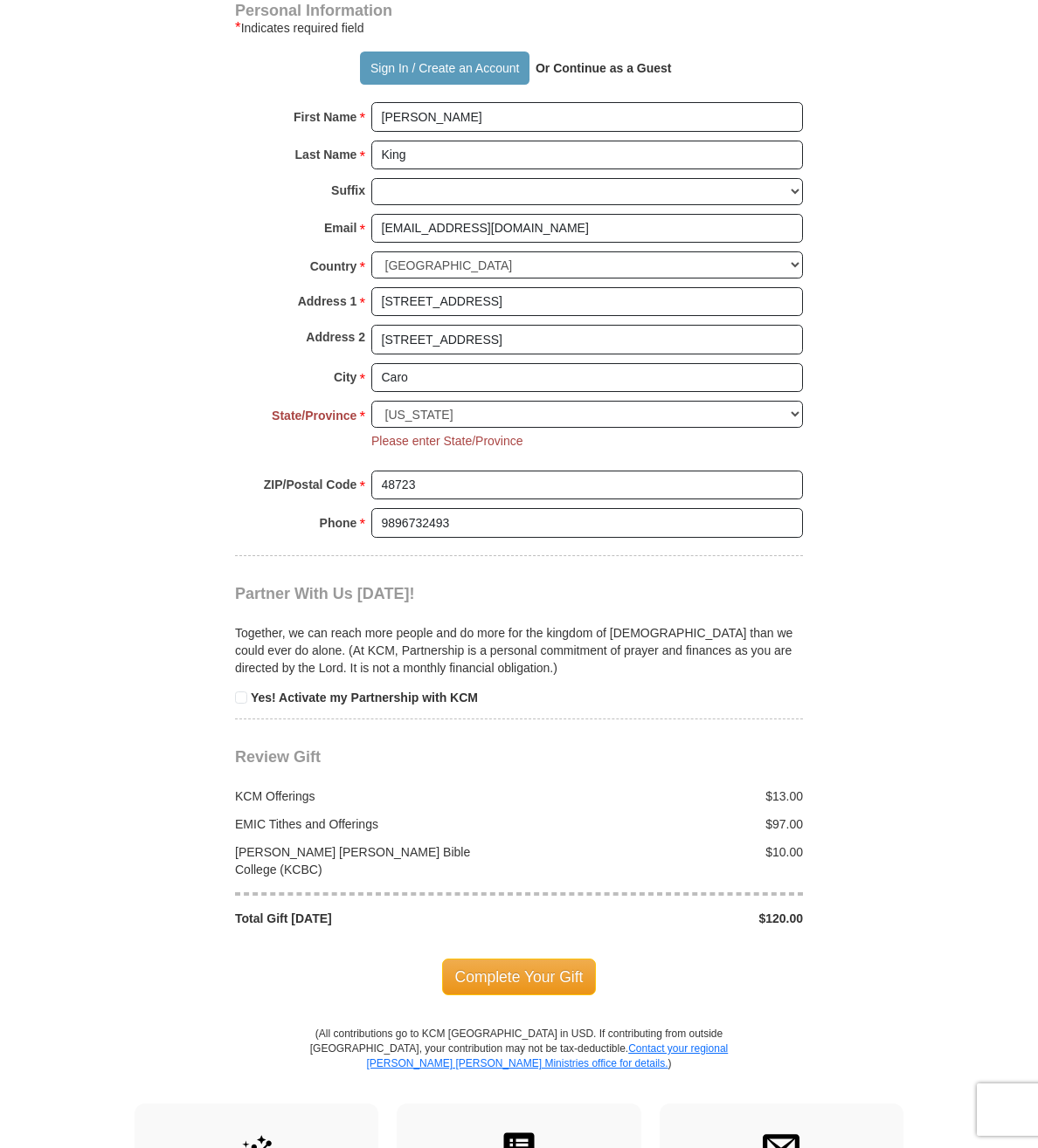
scroll to position [1518, 0]
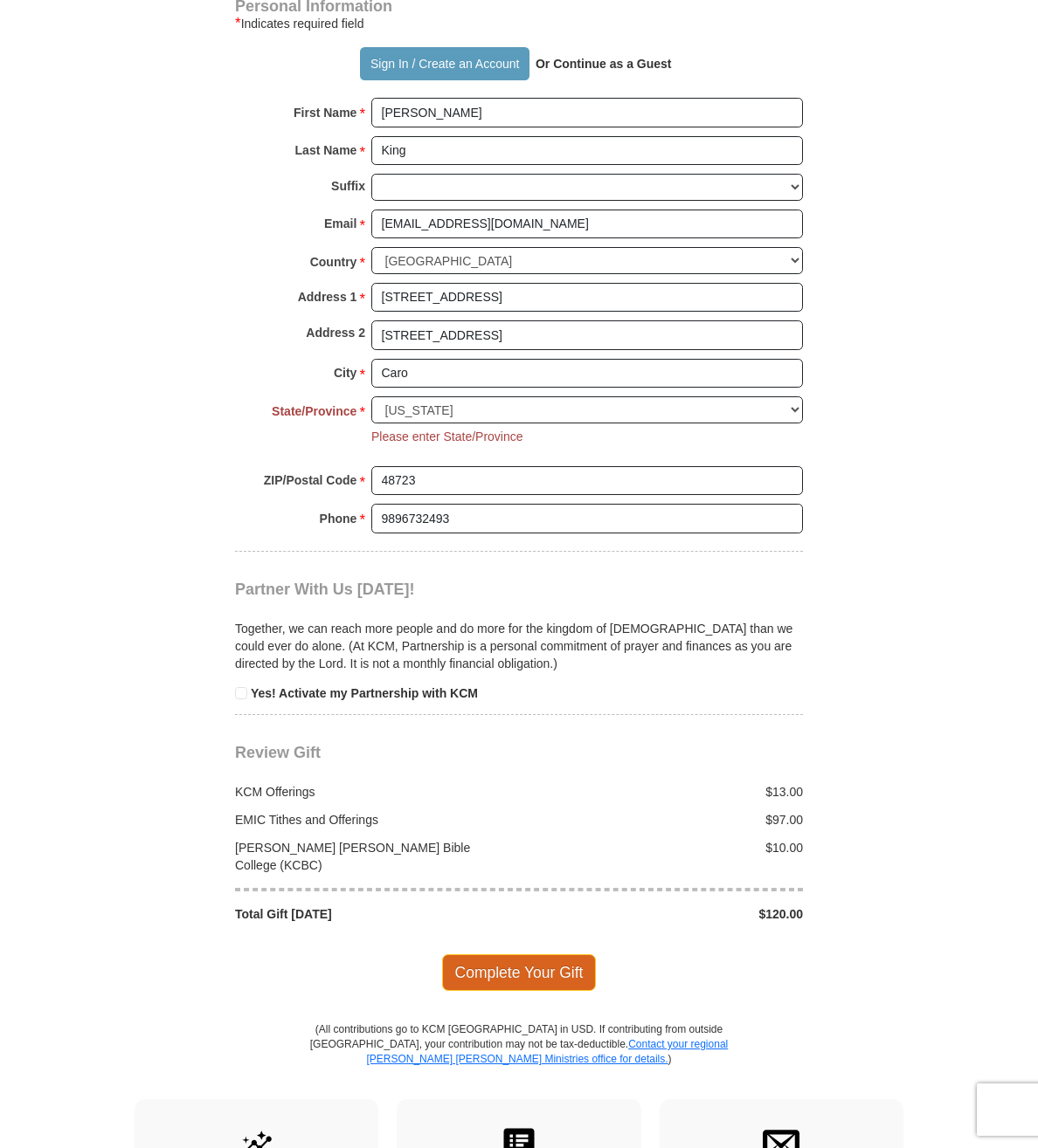
click at [539, 955] on span "Complete Your Gift" at bounding box center [519, 973] width 155 height 37
